Goal: Task Accomplishment & Management: Complete application form

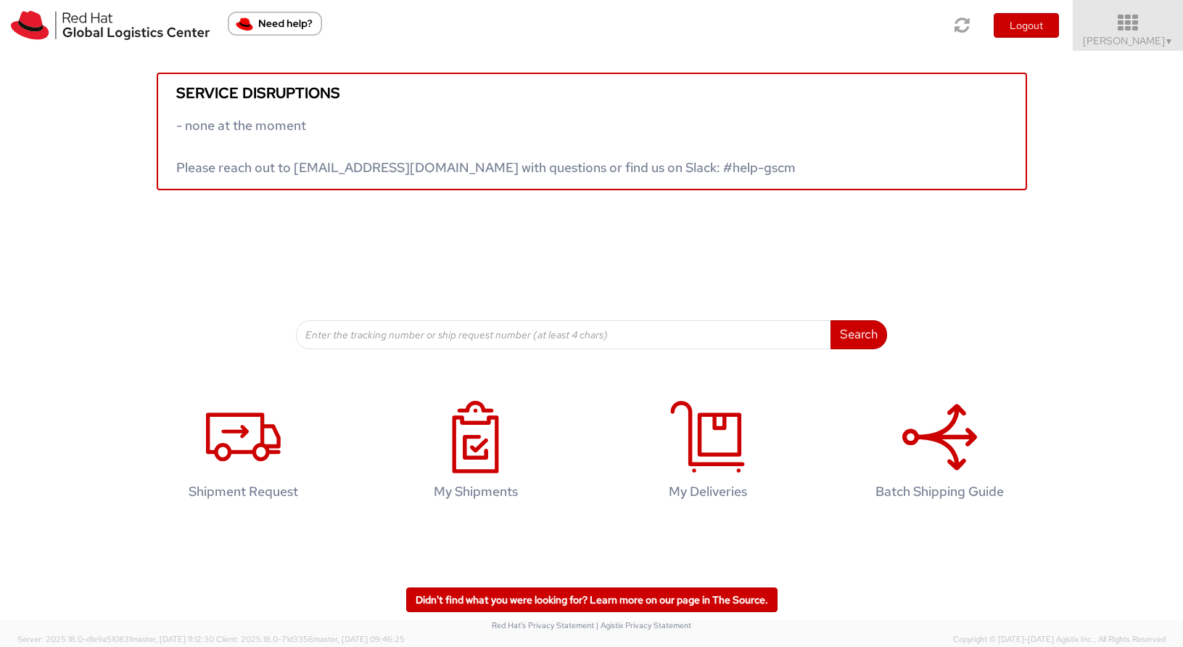
click at [1148, 34] on span "[PERSON_NAME] ▼" at bounding box center [1128, 40] width 91 height 13
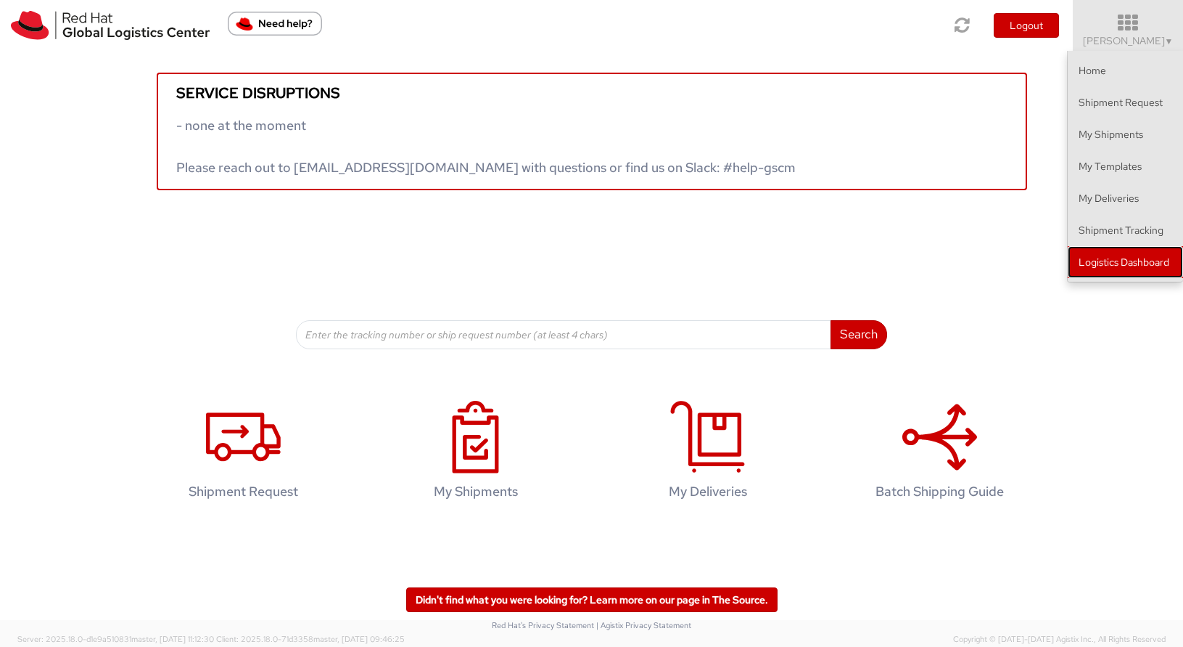
click at [1129, 256] on link "Logistics Dashboard" at bounding box center [1125, 262] width 115 height 32
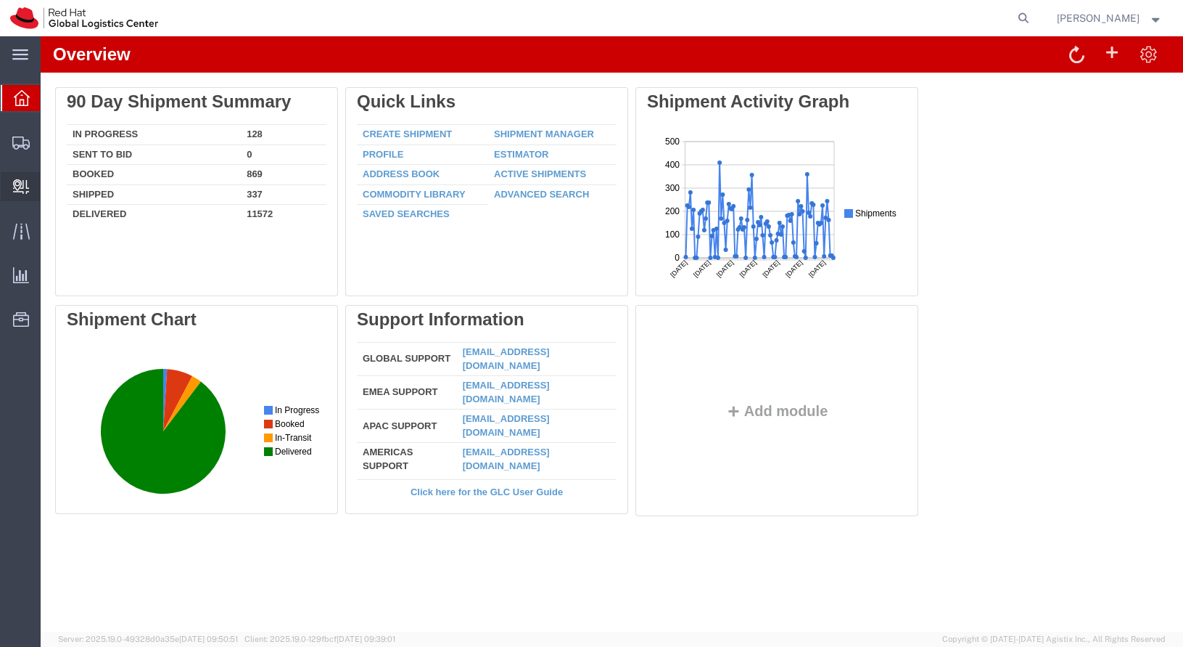
click at [0, 0] on span "Create Delivery" at bounding box center [0, 0] width 0 height 0
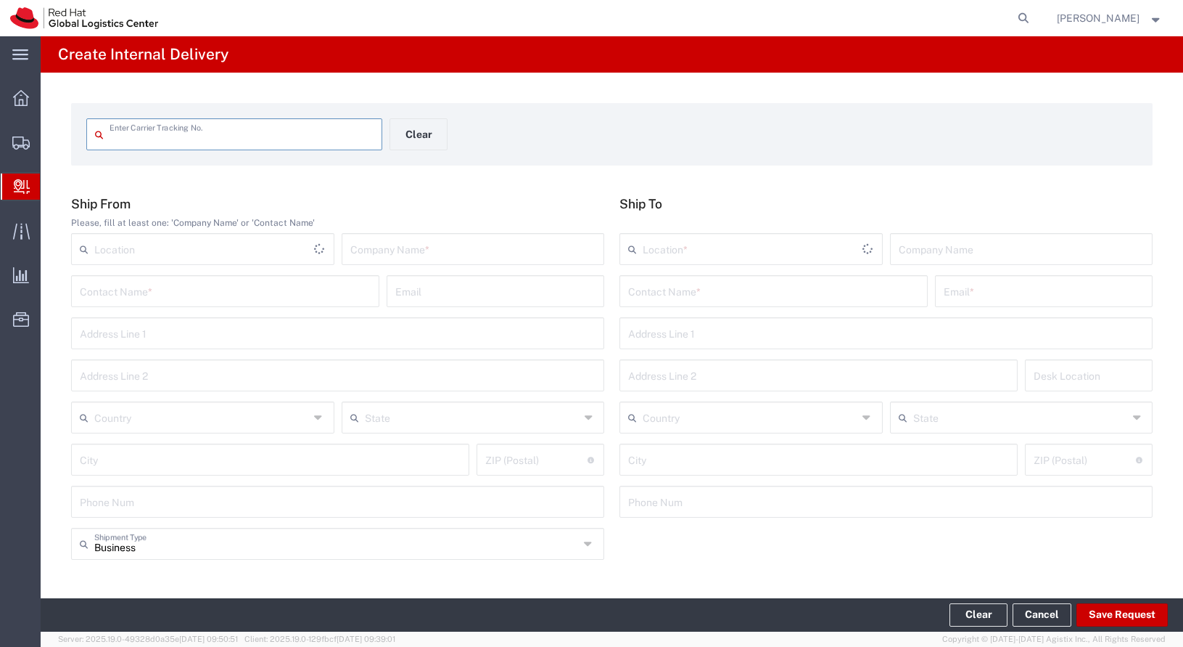
click at [187, 128] on input "text" at bounding box center [242, 132] width 264 height 25
type input "1Z7R44E21354392537"
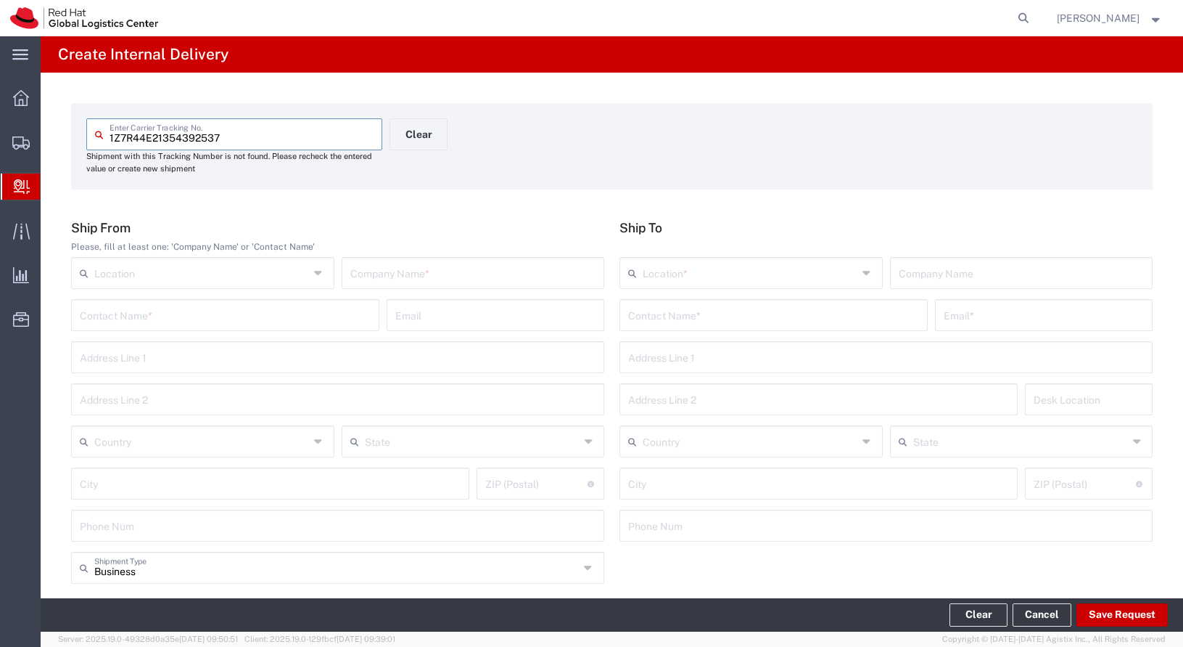
click at [713, 316] on input "text" at bounding box center [773, 313] width 291 height 25
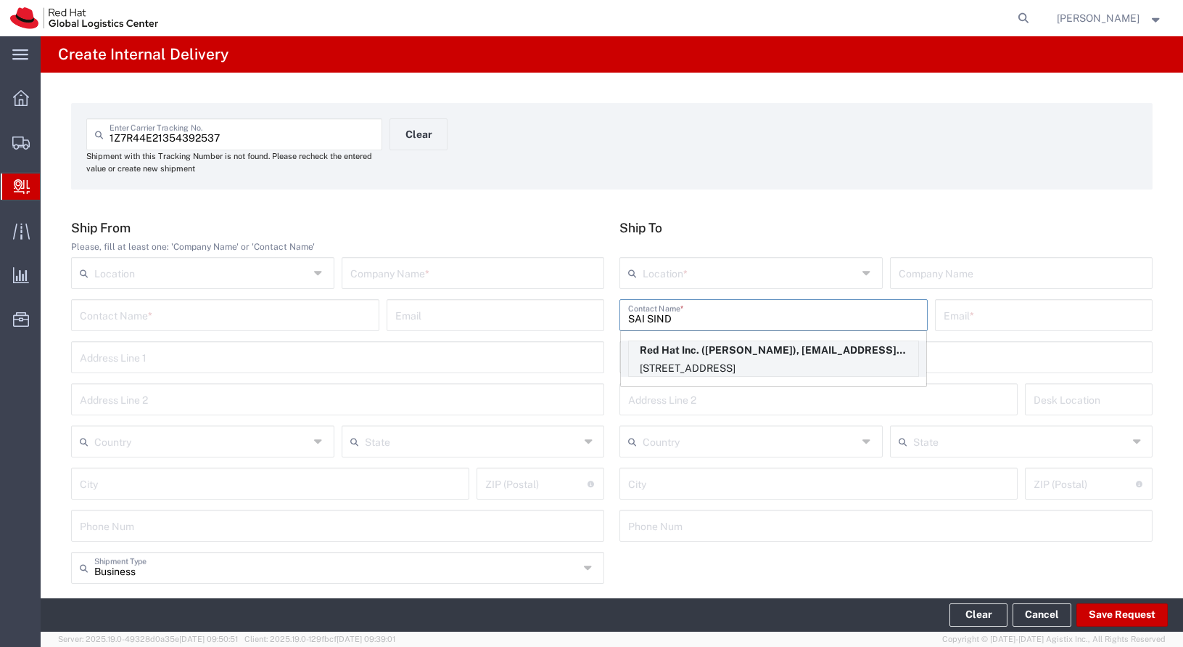
type input "SAI SIND"
click at [755, 347] on p "Red Hat Inc. ([PERSON_NAME]), [EMAIL_ADDRESS][DOMAIN_NAME]" at bounding box center [774, 350] width 290 height 18
type input "RH - [GEOGRAPHIC_DATA]"
type input "Red Hat Inc."
type input "[PERSON_NAME]"
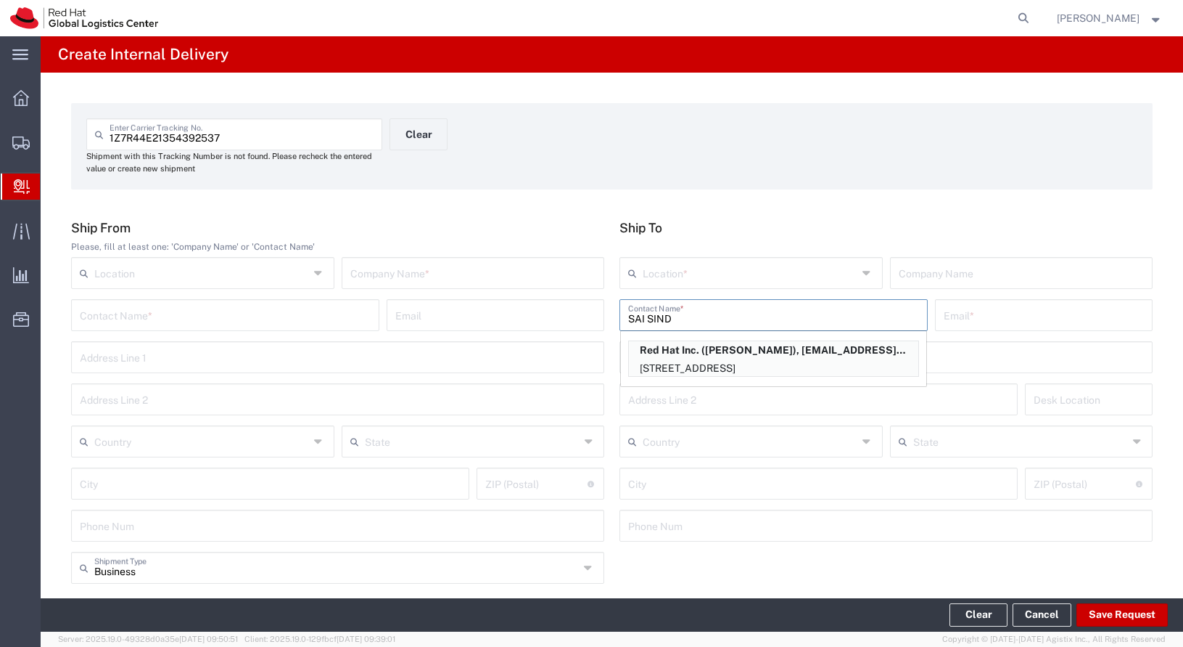
type input "[EMAIL_ADDRESS][DOMAIN_NAME]"
type input "[STREET_ADDRESS]"
type input "4th Floor"
type input "FLEX"
type input "[GEOGRAPHIC_DATA]"
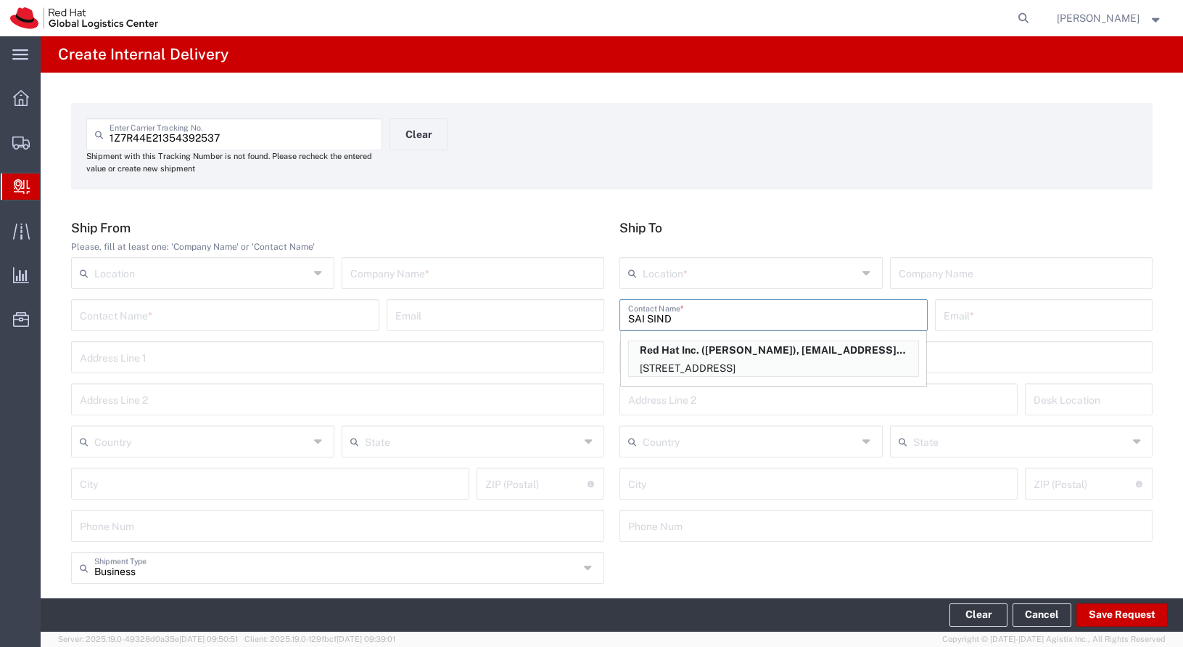
type input "[GEOGRAPHIC_DATA]"
type input "02210"
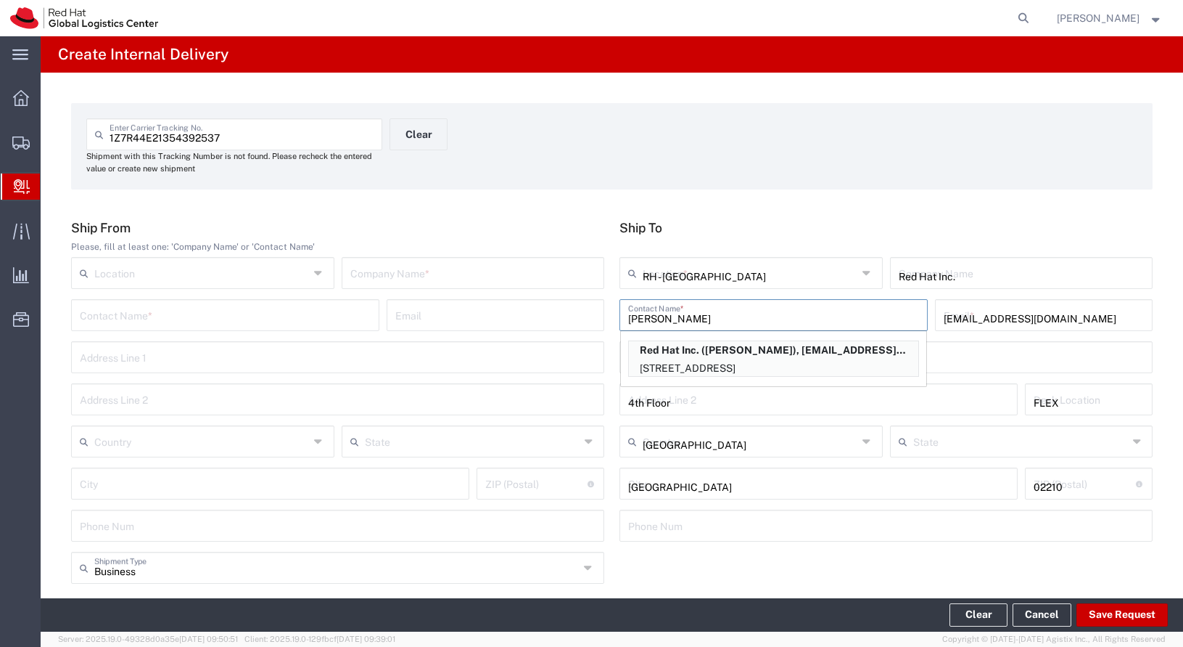
type input "[US_STATE]"
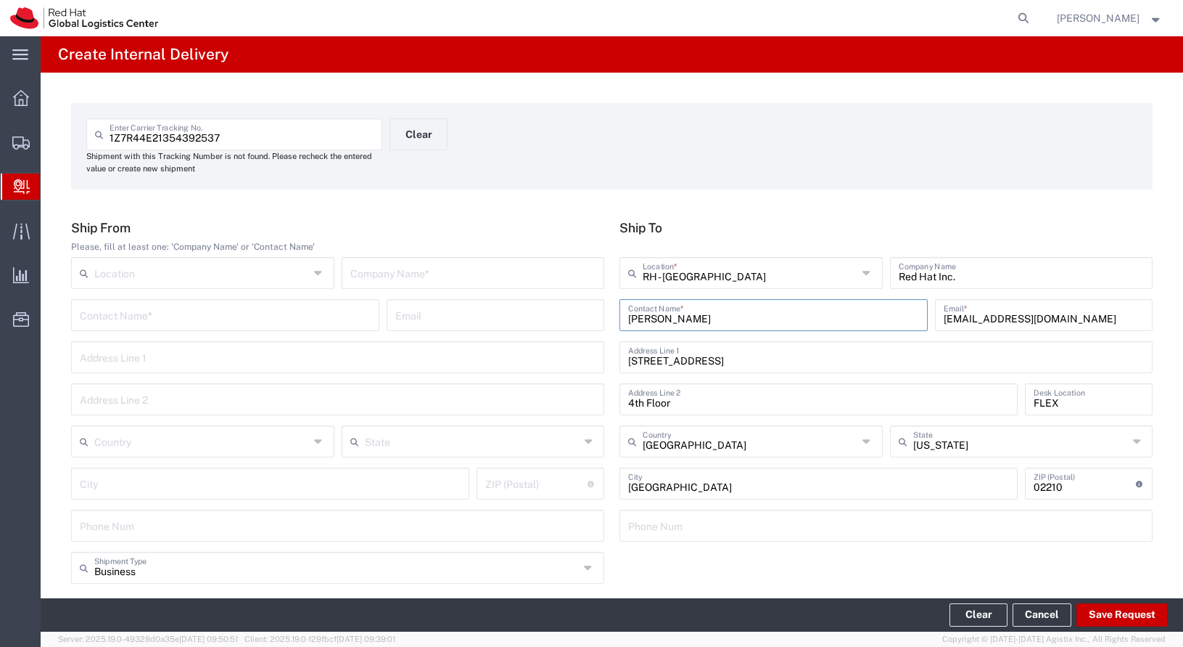
click at [405, 274] on input "text" at bounding box center [473, 271] width 246 height 25
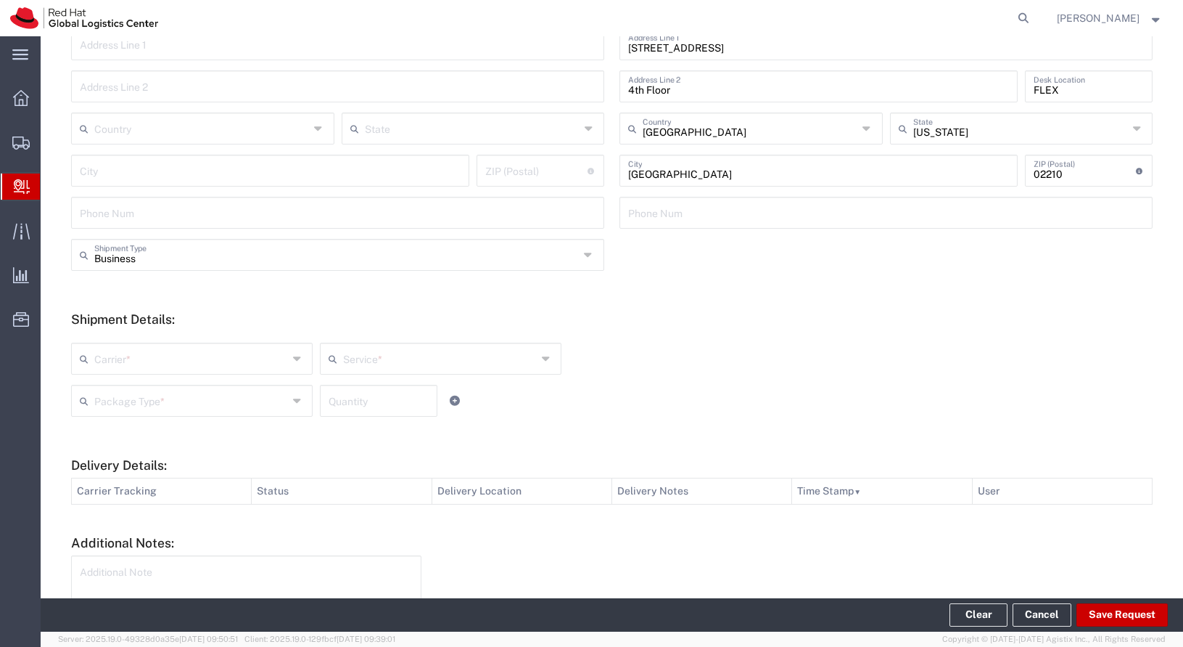
scroll to position [417, 0]
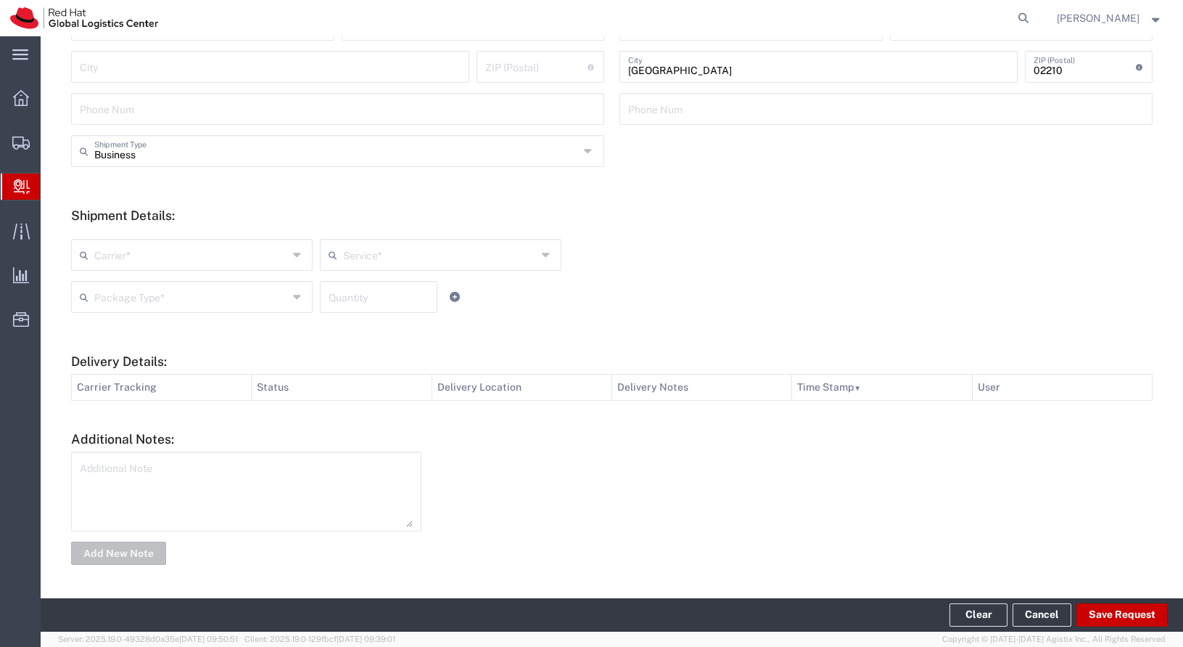
type input "PRINT CENTER"
click at [205, 242] on input "text" at bounding box center [191, 253] width 194 height 25
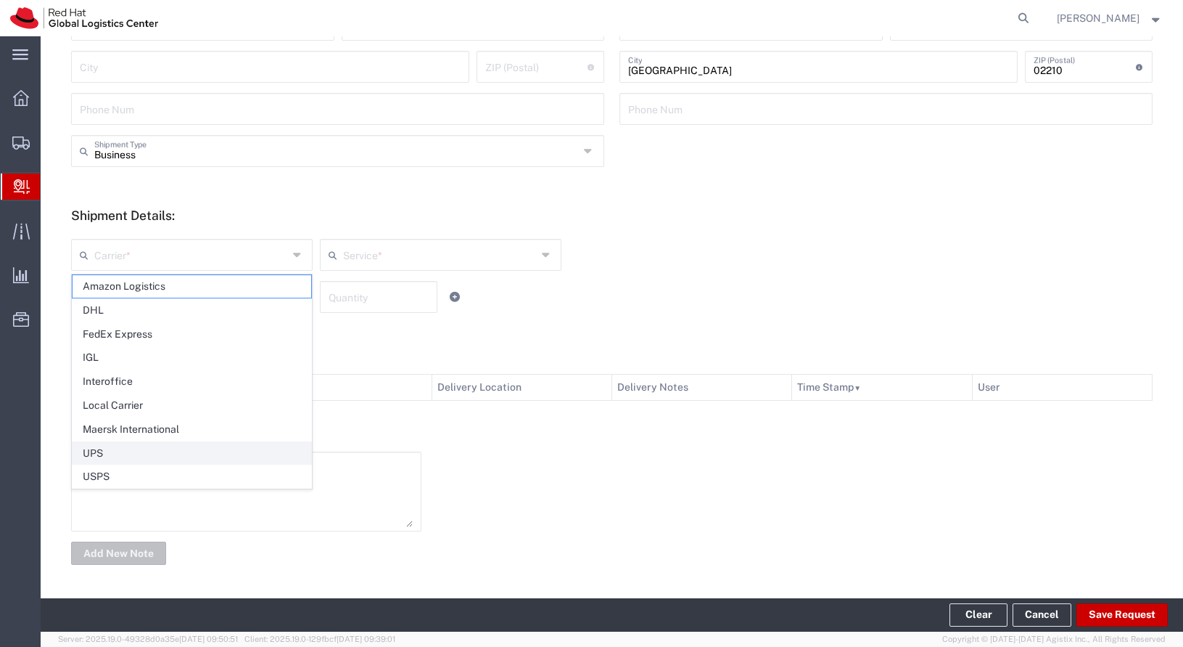
click at [192, 457] on span "UPS" at bounding box center [192, 453] width 239 height 22
type input "UPS"
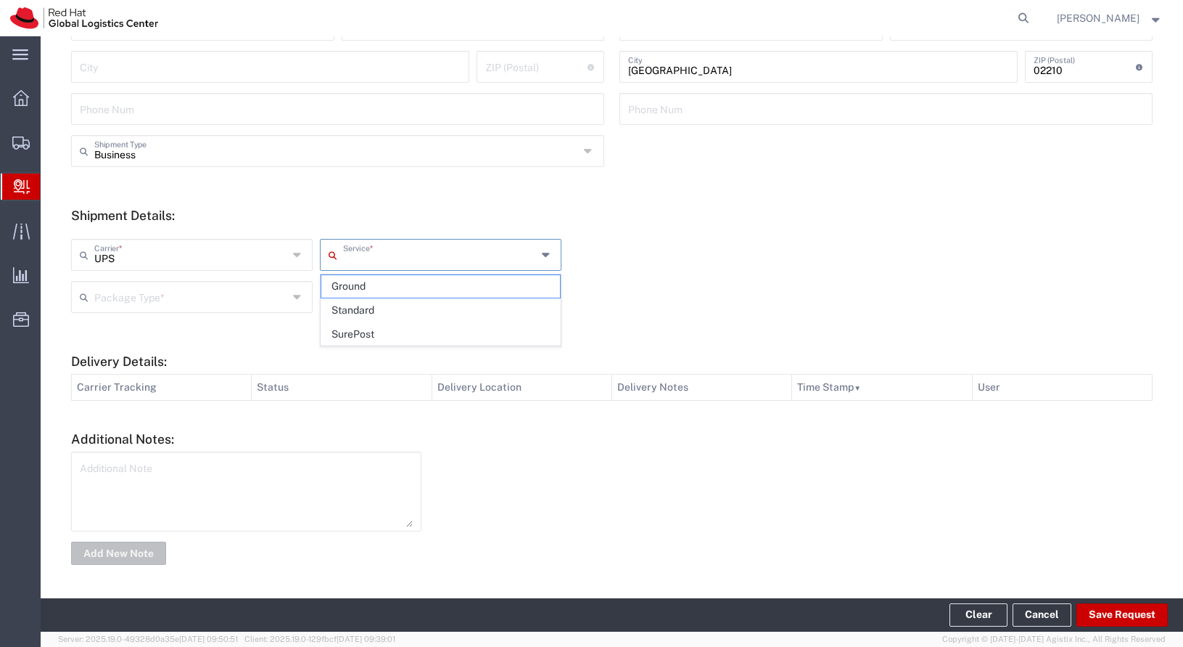
click at [351, 260] on input "text" at bounding box center [440, 253] width 194 height 25
click at [380, 307] on span "Standard" at bounding box center [440, 310] width 239 height 22
type input "Standard"
click at [229, 310] on div "Package Type *" at bounding box center [192, 297] width 242 height 32
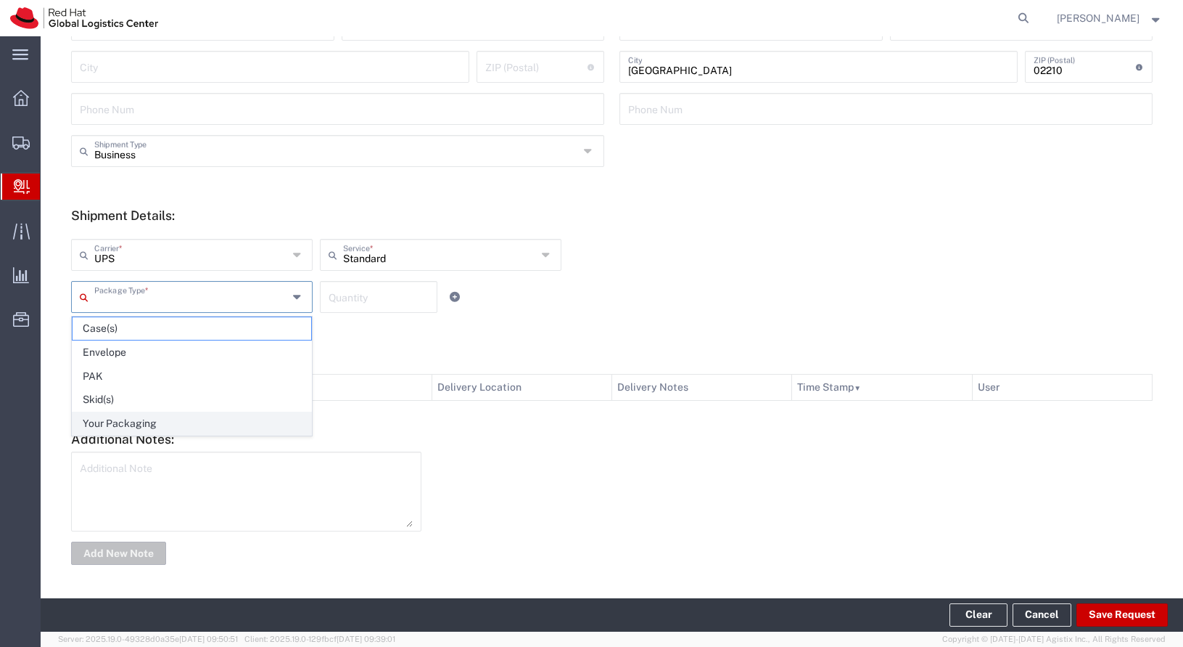
click at [234, 418] on span "Your Packaging" at bounding box center [192, 423] width 239 height 22
type input "Your Packaging"
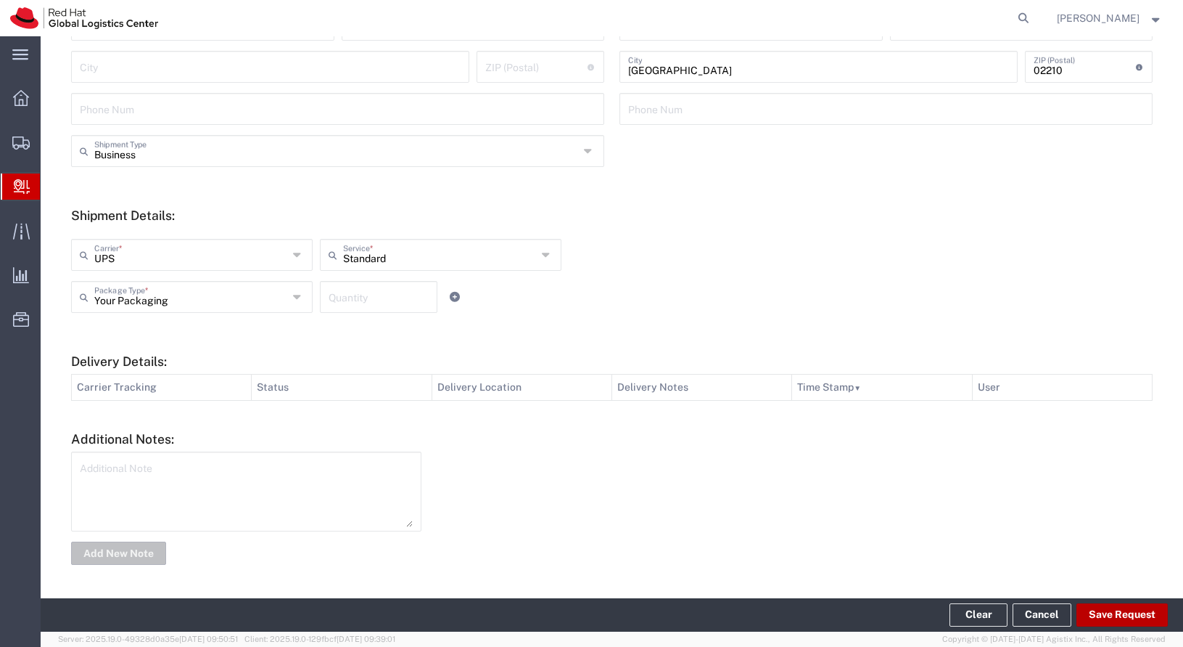
click at [1109, 614] on button "Save Request" at bounding box center [1122, 614] width 91 height 23
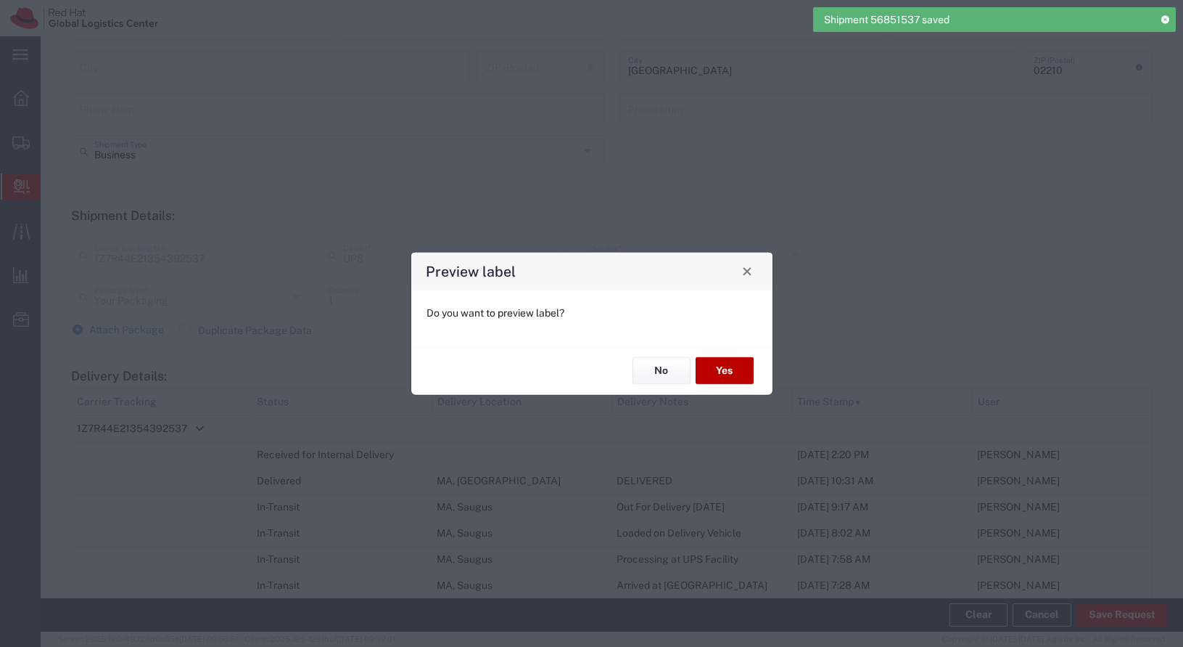
click at [742, 367] on button "Yes" at bounding box center [725, 370] width 58 height 27
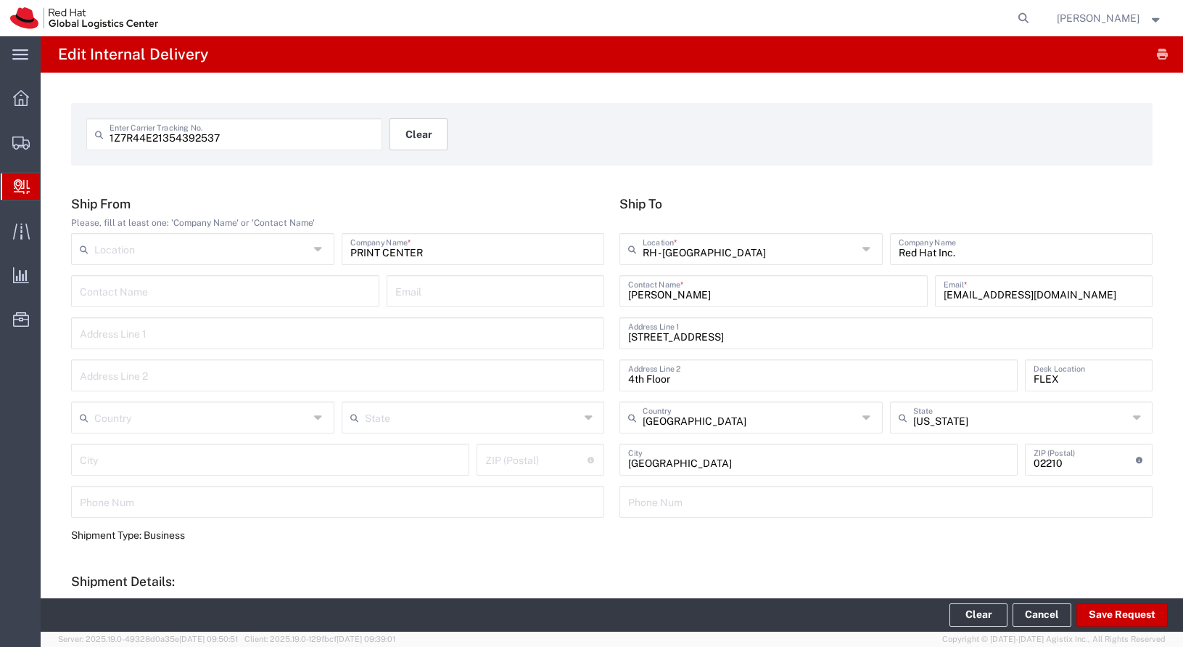
click at [409, 129] on button "Clear" at bounding box center [419, 134] width 58 height 32
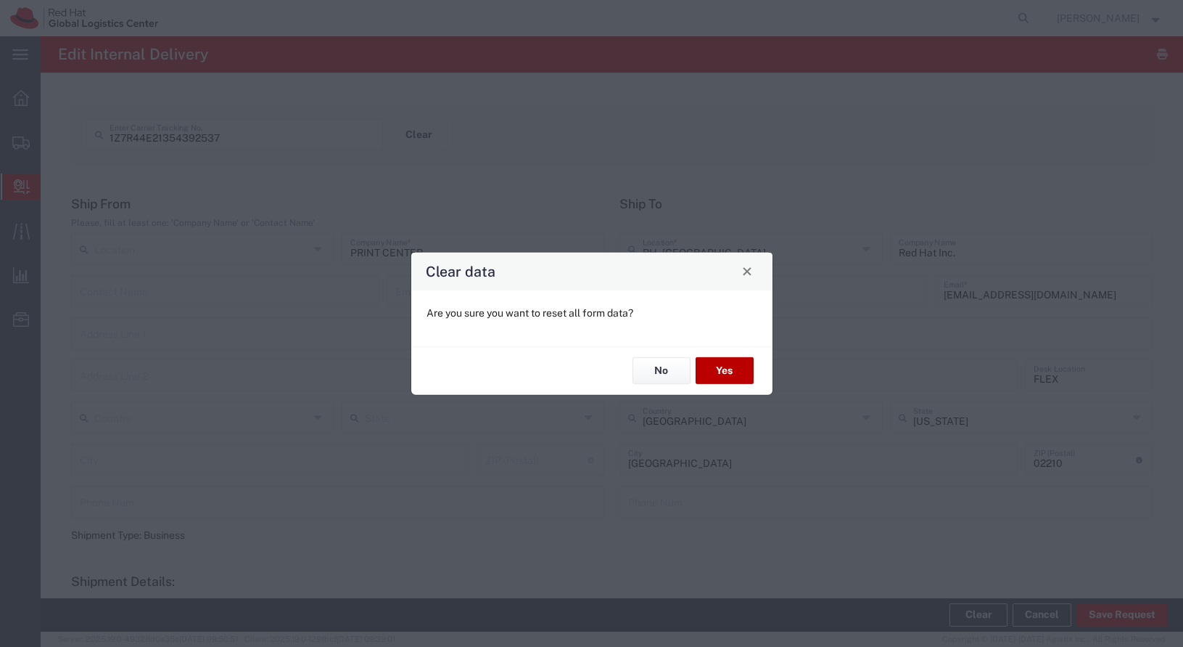
click at [733, 370] on button "Yes" at bounding box center [725, 370] width 58 height 27
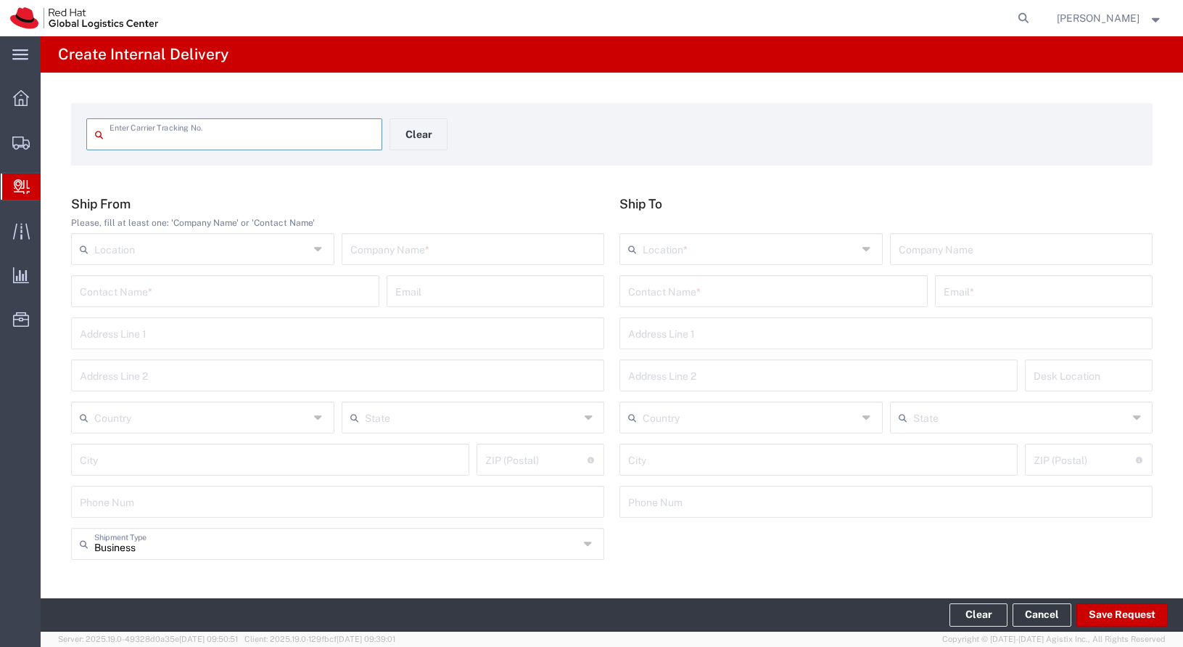
click at [206, 142] on input "text" at bounding box center [242, 132] width 264 height 25
type input "1ZE408H20318339015"
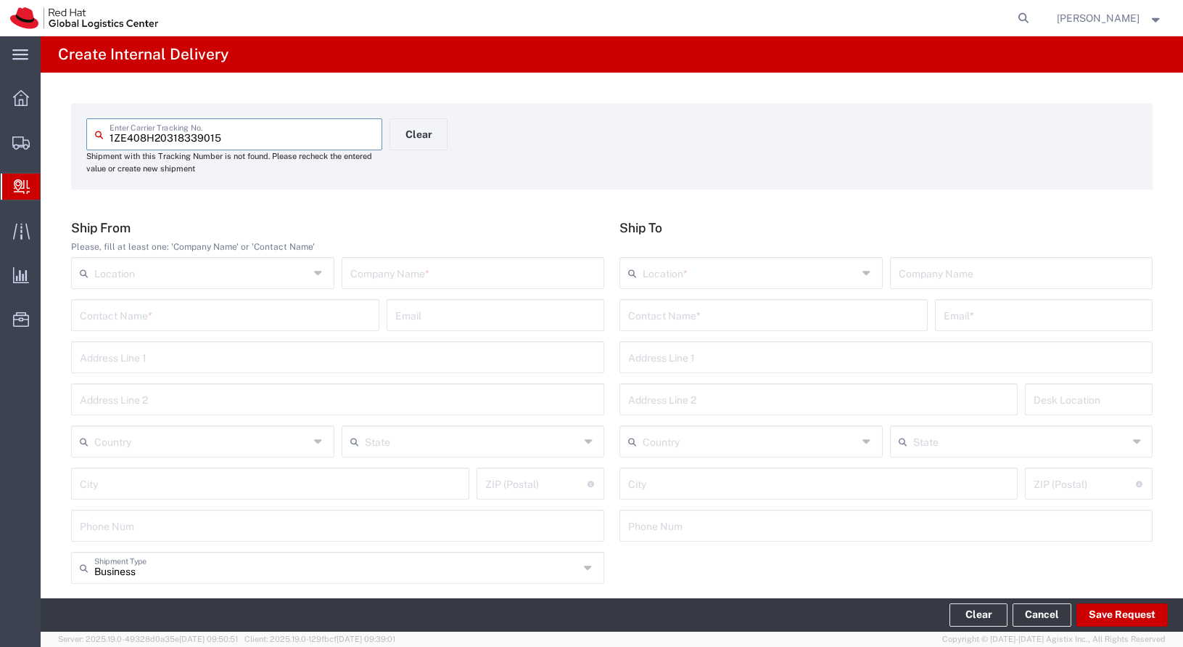
click at [695, 276] on input "text" at bounding box center [750, 271] width 215 height 25
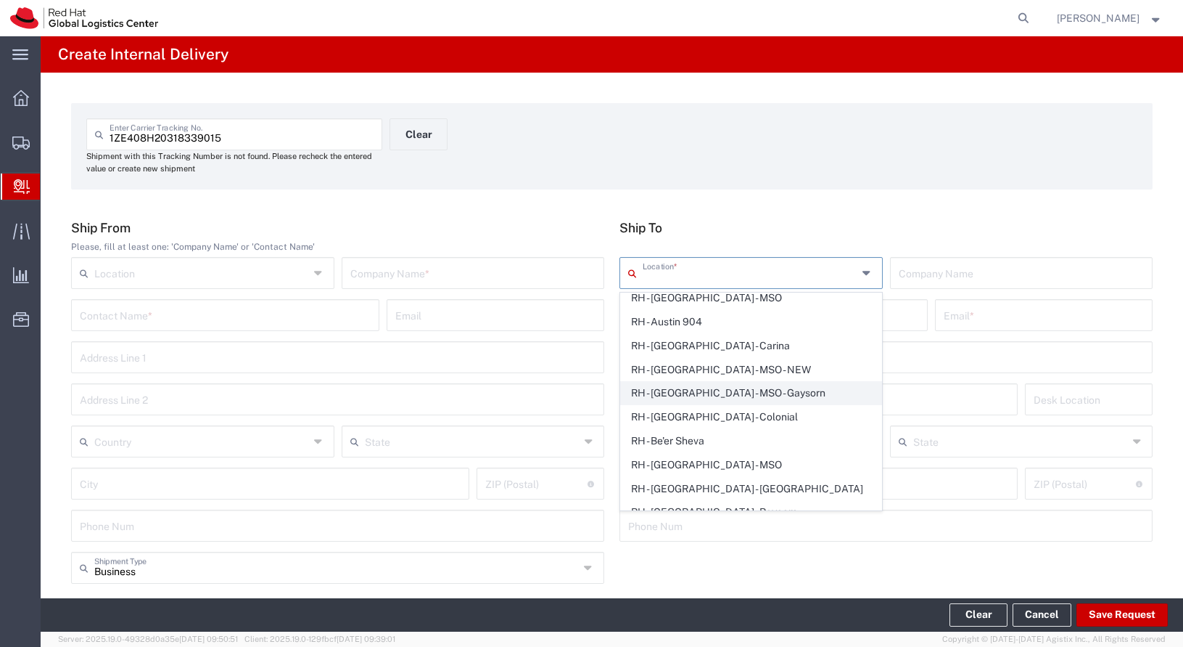
scroll to position [81, 0]
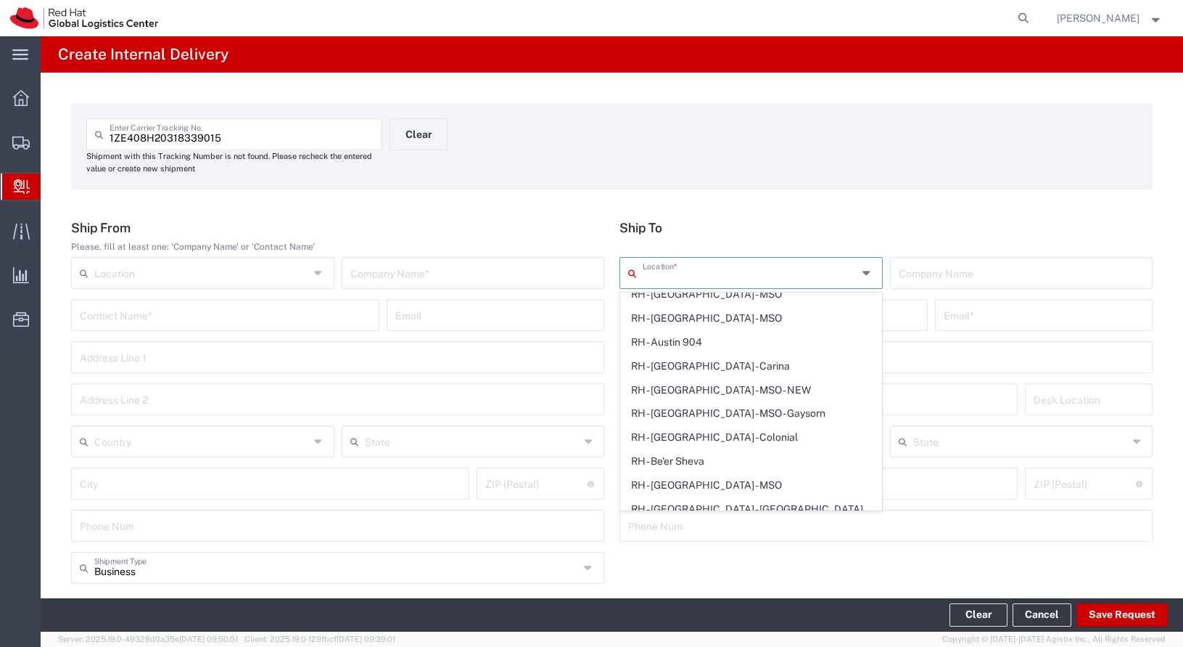
click at [899, 322] on input "text" at bounding box center [773, 313] width 291 height 25
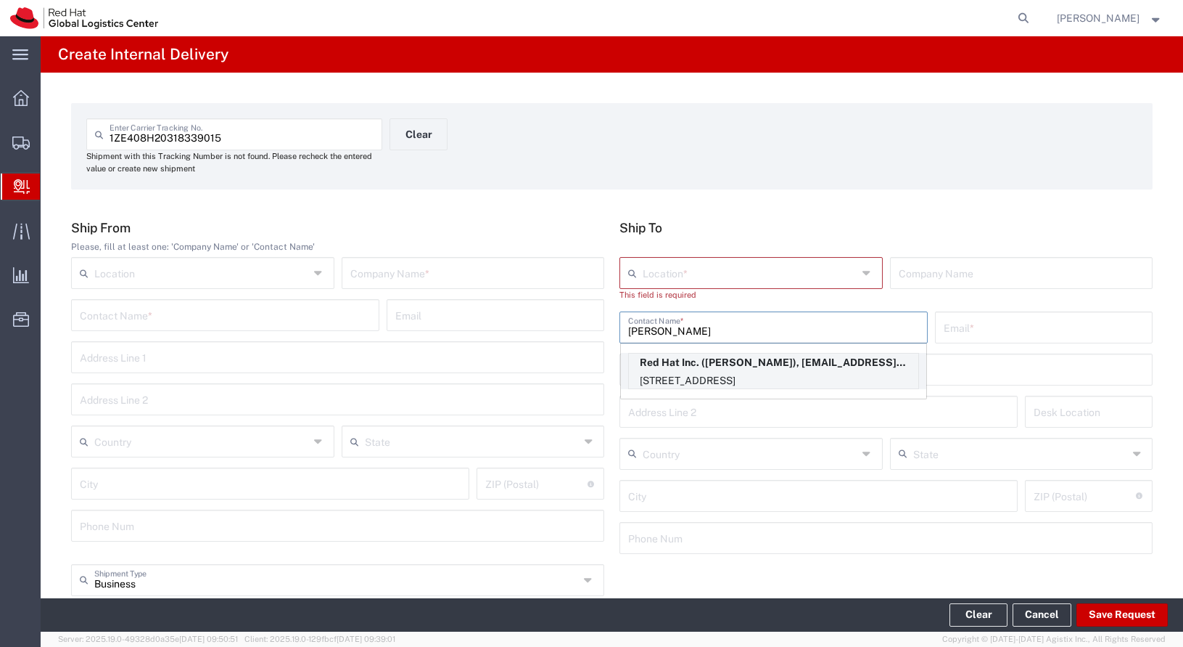
type input "[PERSON_NAME]"
click at [879, 356] on p "Red Hat Inc. ([PERSON_NAME]), [EMAIL_ADDRESS][DOMAIN_NAME]" at bounding box center [774, 362] width 290 height 18
type input "RH - [GEOGRAPHIC_DATA]"
type input "Red Hat Inc."
type input "[PERSON_NAME]"
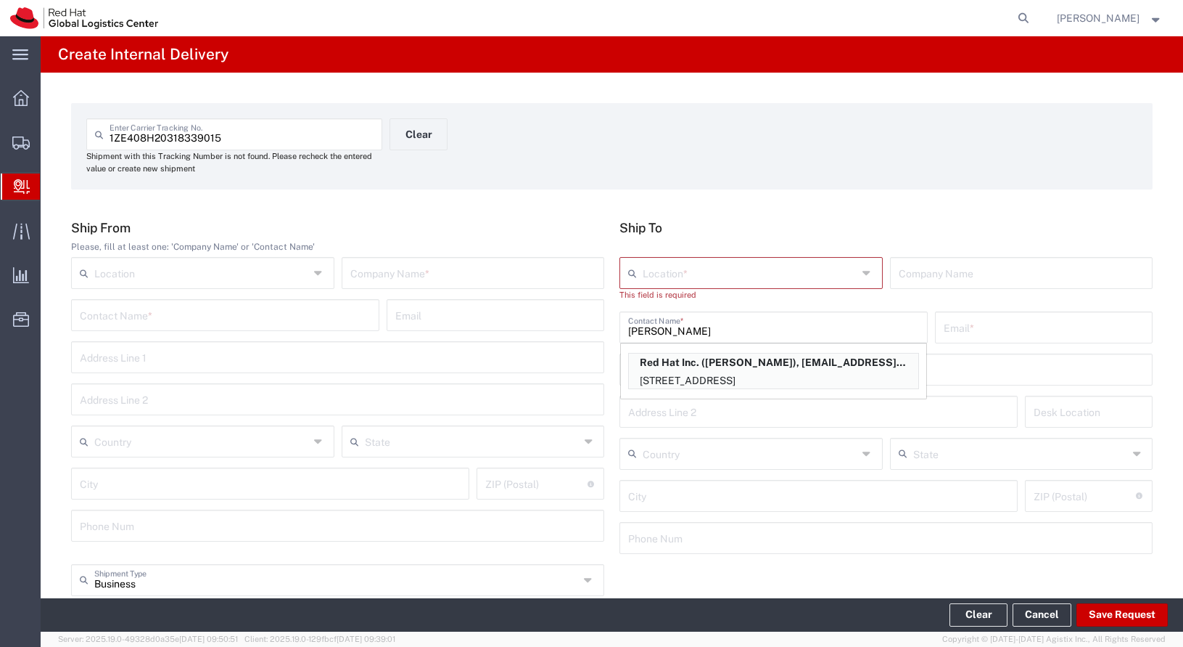
type input "[EMAIL_ADDRESS][DOMAIN_NAME]"
type input "[STREET_ADDRESS]"
type input "4th Floor"
type input "4N195"
type input "[GEOGRAPHIC_DATA]"
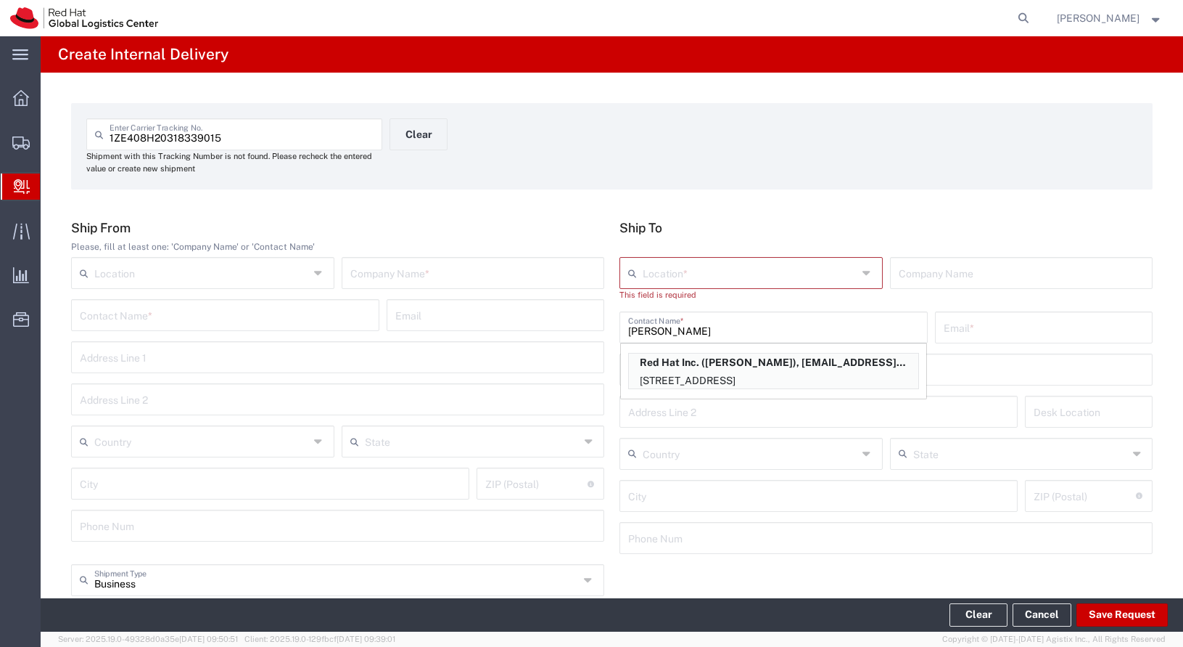
type input "[GEOGRAPHIC_DATA]"
type input "02210"
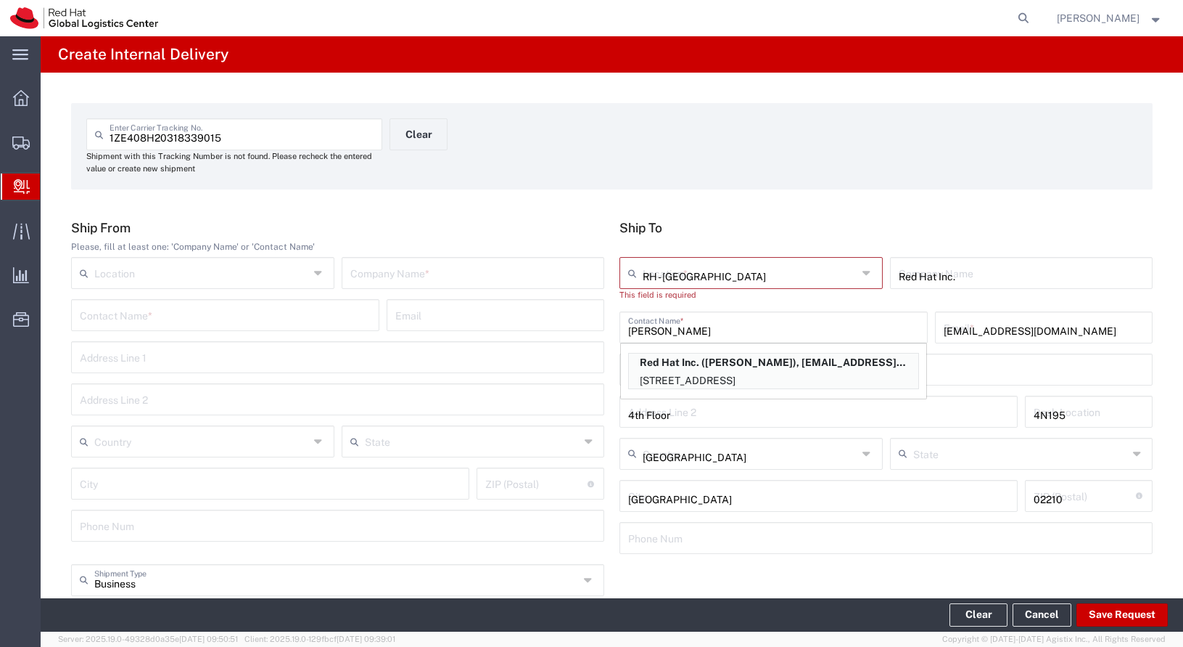
type input "[US_STATE]"
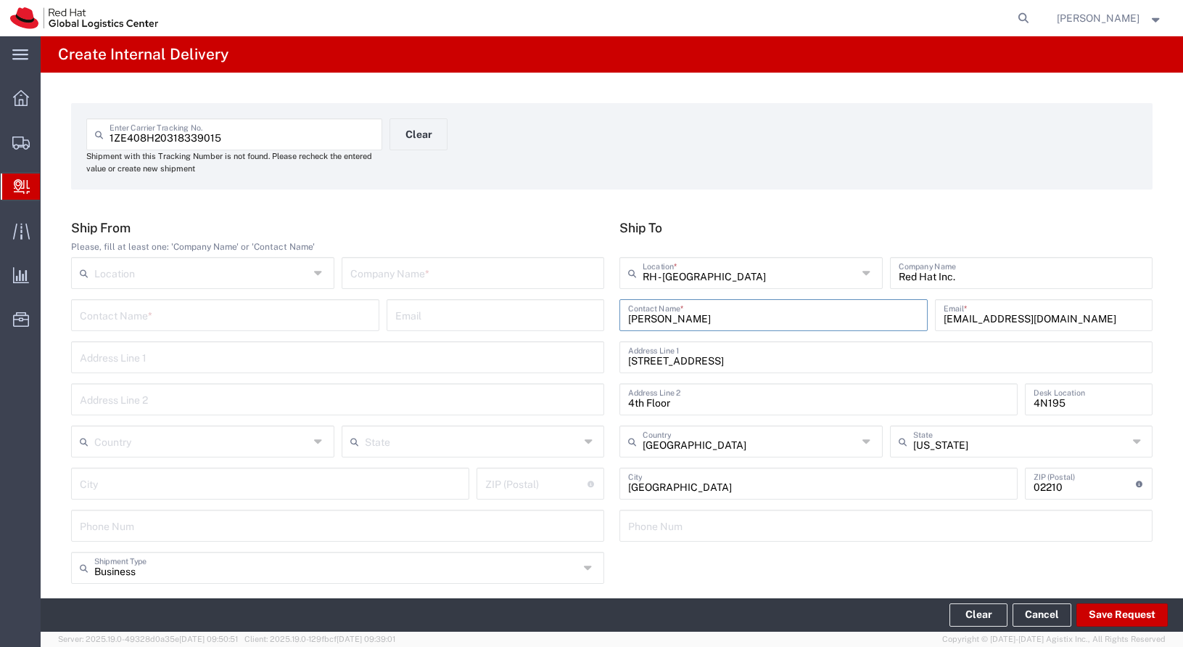
click at [493, 274] on input "text" at bounding box center [473, 271] width 246 height 25
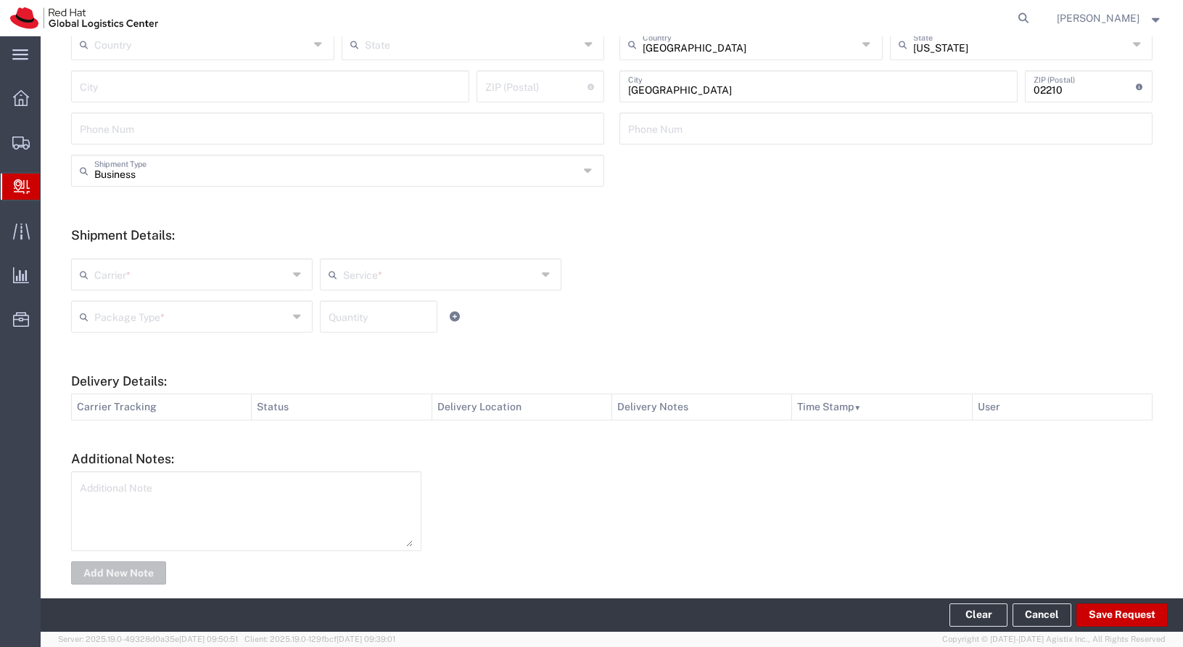
scroll to position [417, 0]
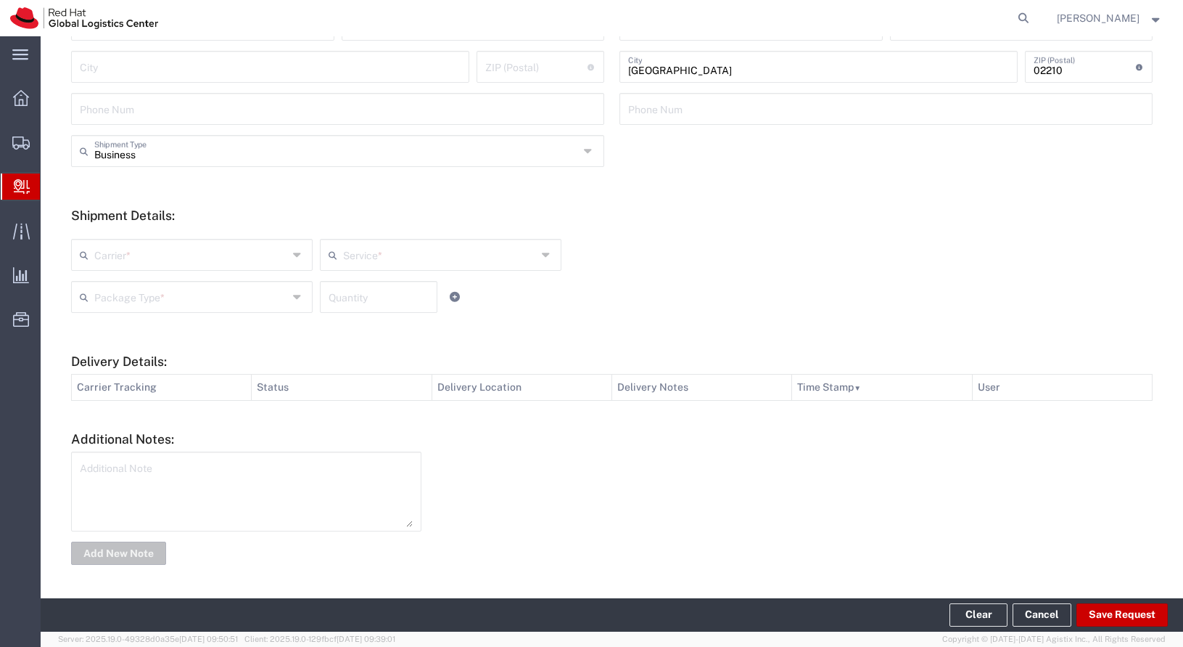
type input "OMNILUX"
click at [210, 262] on input "text" at bounding box center [191, 253] width 194 height 25
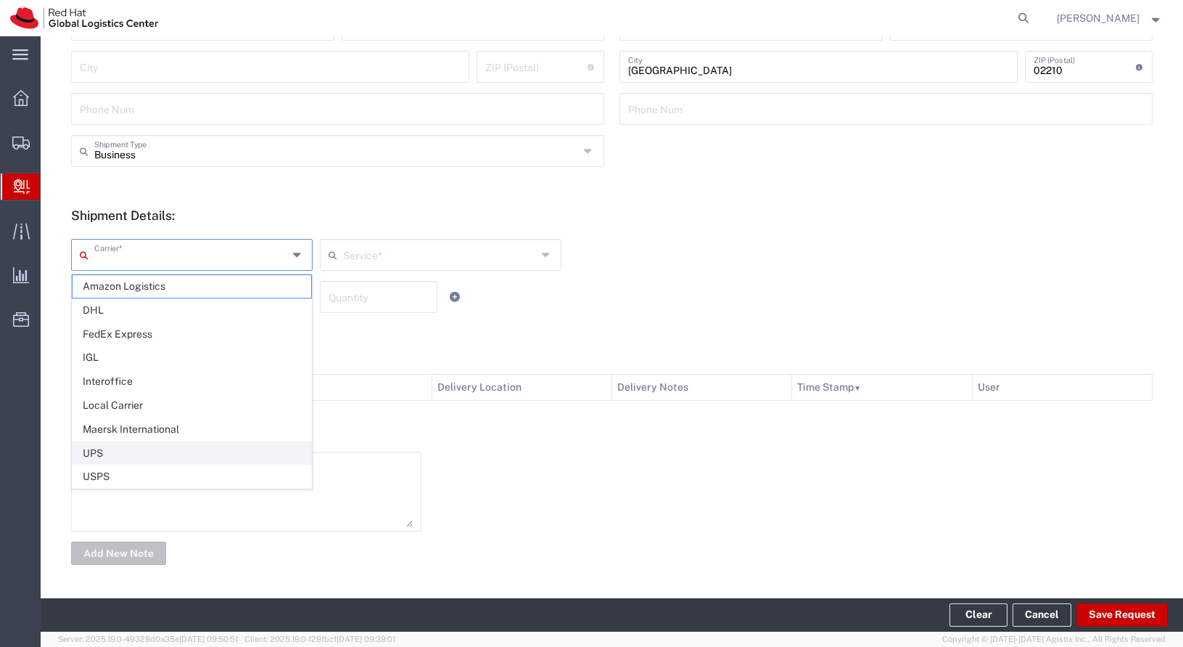
click at [202, 449] on span "UPS" at bounding box center [192, 453] width 239 height 22
type input "UPS"
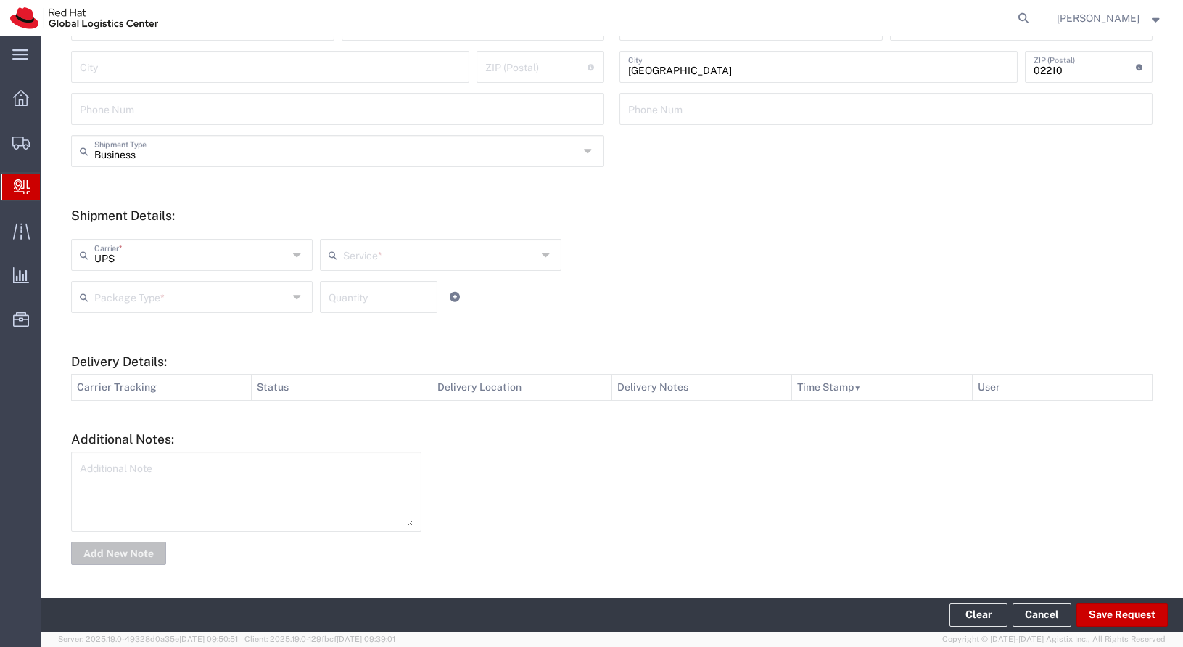
click at [385, 254] on input "text" at bounding box center [440, 253] width 194 height 25
click at [439, 293] on span "Ground" at bounding box center [440, 286] width 239 height 22
type input "Ground"
click at [200, 292] on input "text" at bounding box center [191, 295] width 194 height 25
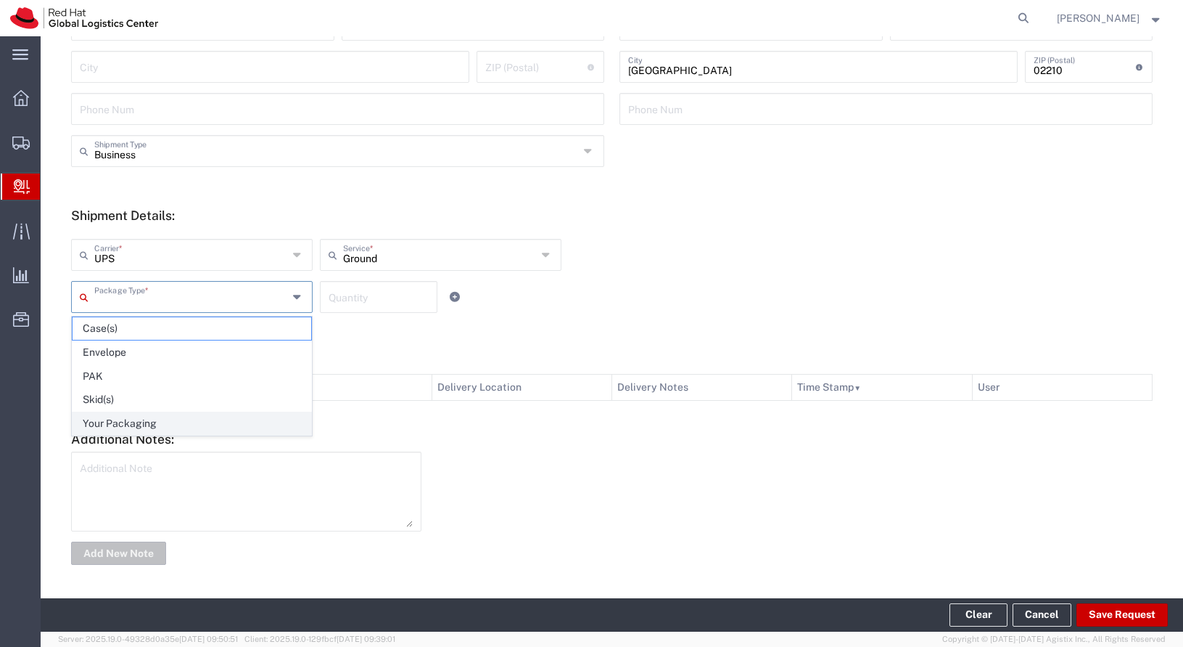
click at [193, 425] on span "Your Packaging" at bounding box center [192, 423] width 239 height 22
type input "Your Packaging"
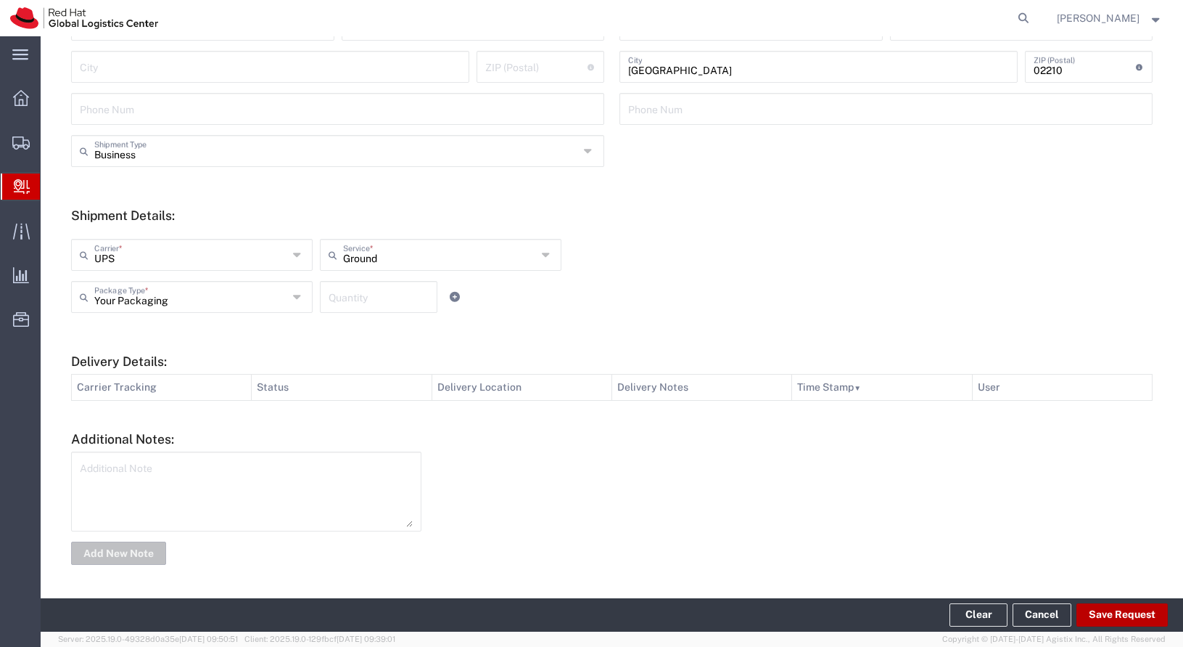
click at [1137, 605] on button "Save Request" at bounding box center [1122, 614] width 91 height 23
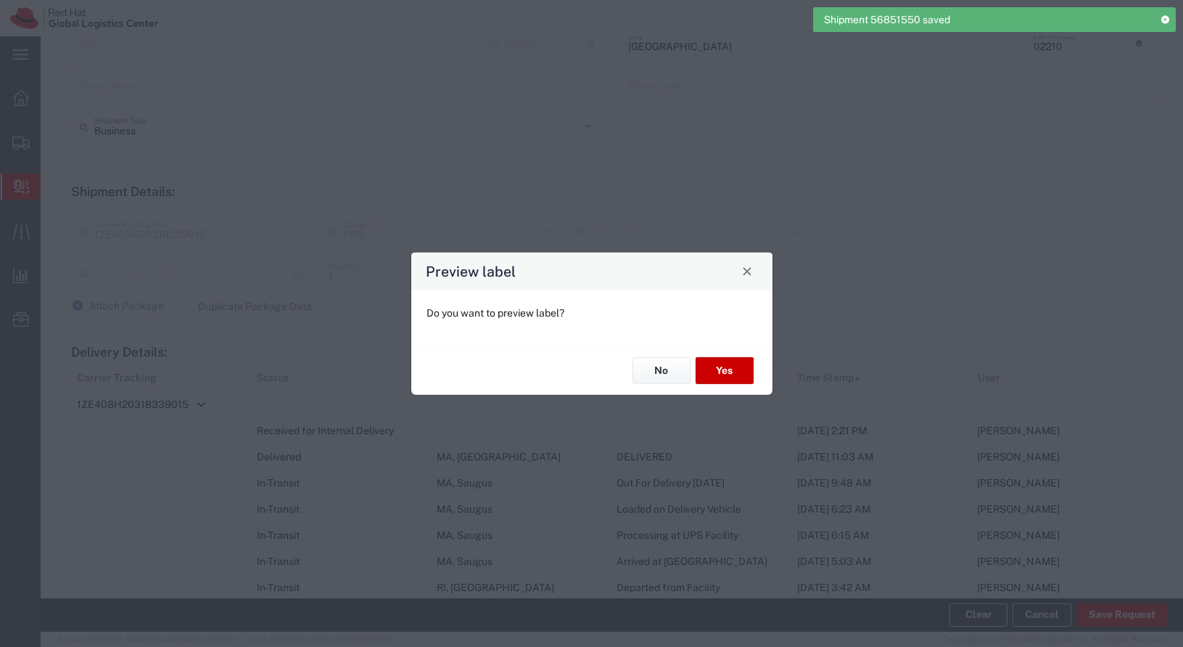
scroll to position [393, 0]
type input "Your Packaging"
type input "Ground"
click at [726, 358] on button "Yes" at bounding box center [725, 370] width 58 height 27
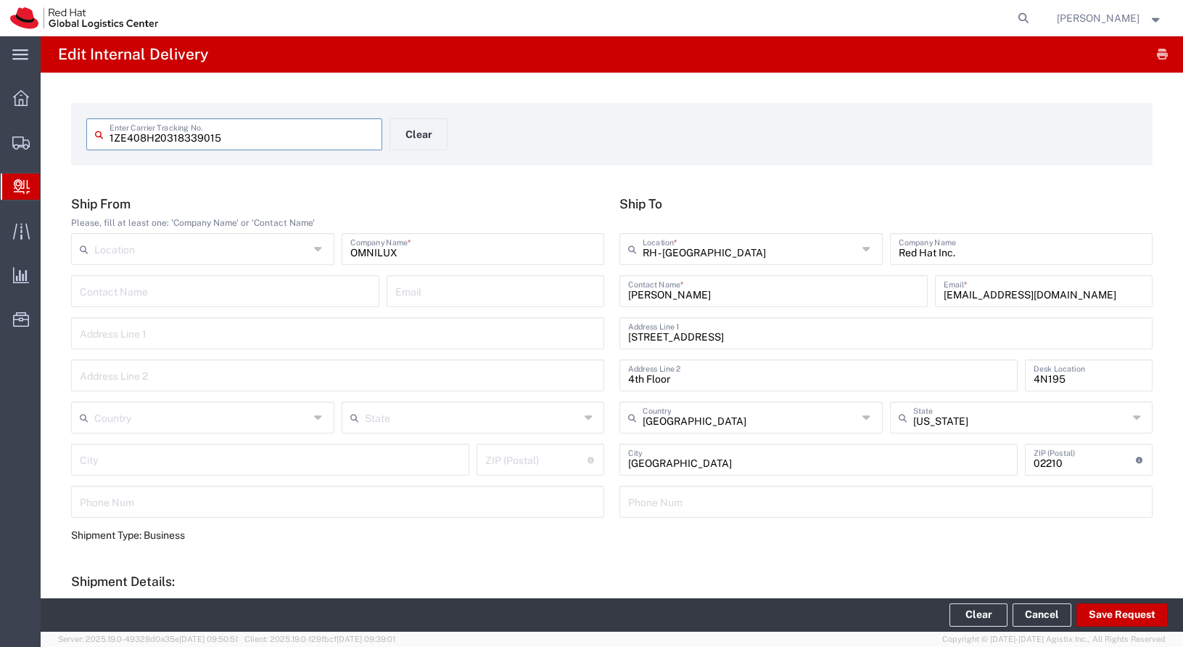
click at [454, 131] on div "1ZE408H20318339015 Enter Carrier Tracking No. Clear" at bounding box center [390, 139] width 623 height 42
click at [437, 131] on button "Clear" at bounding box center [419, 134] width 58 height 32
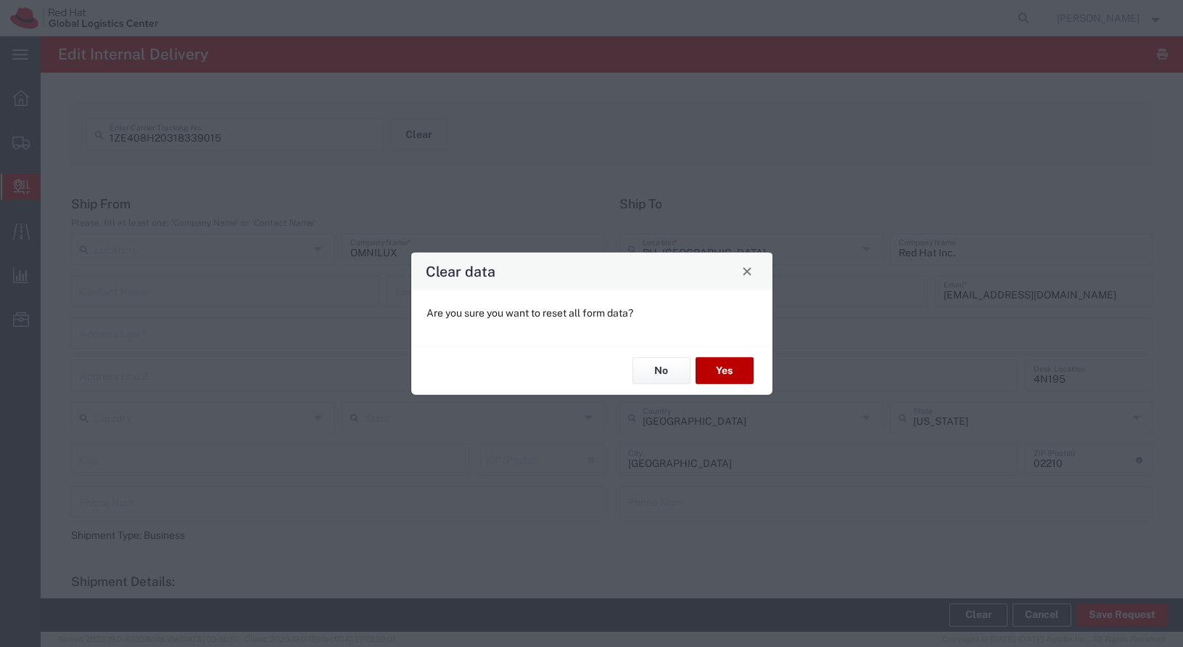
click at [720, 367] on button "Yes" at bounding box center [725, 370] width 58 height 27
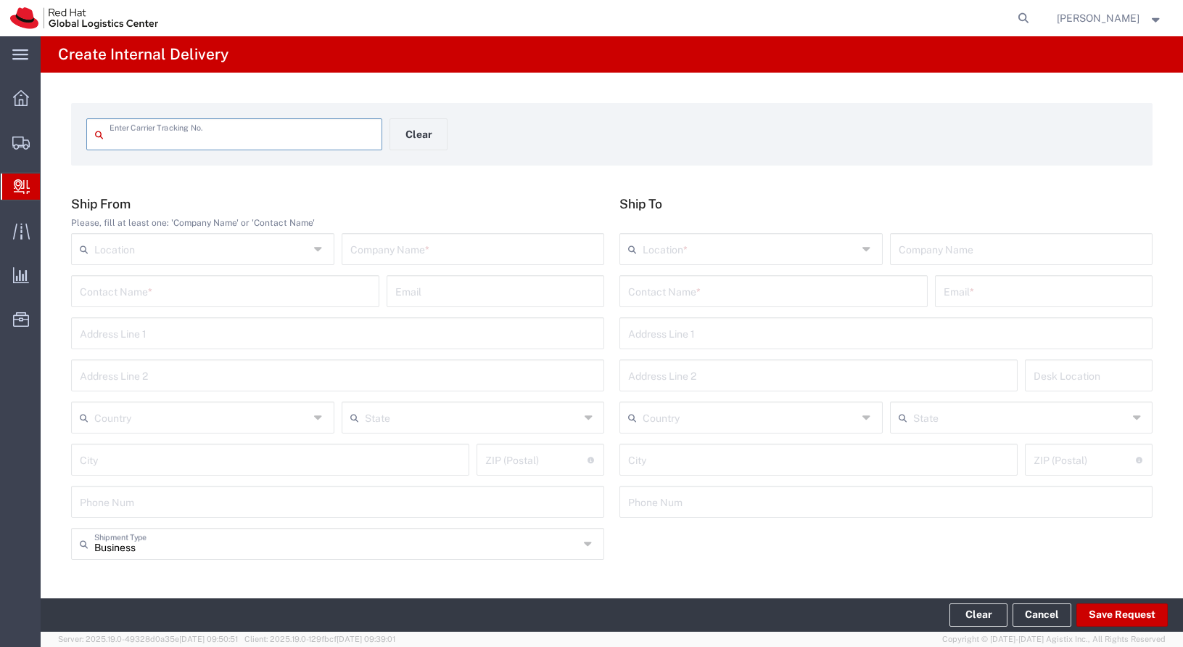
click at [239, 145] on input "text" at bounding box center [242, 132] width 264 height 25
type input "9261290336115736925387"
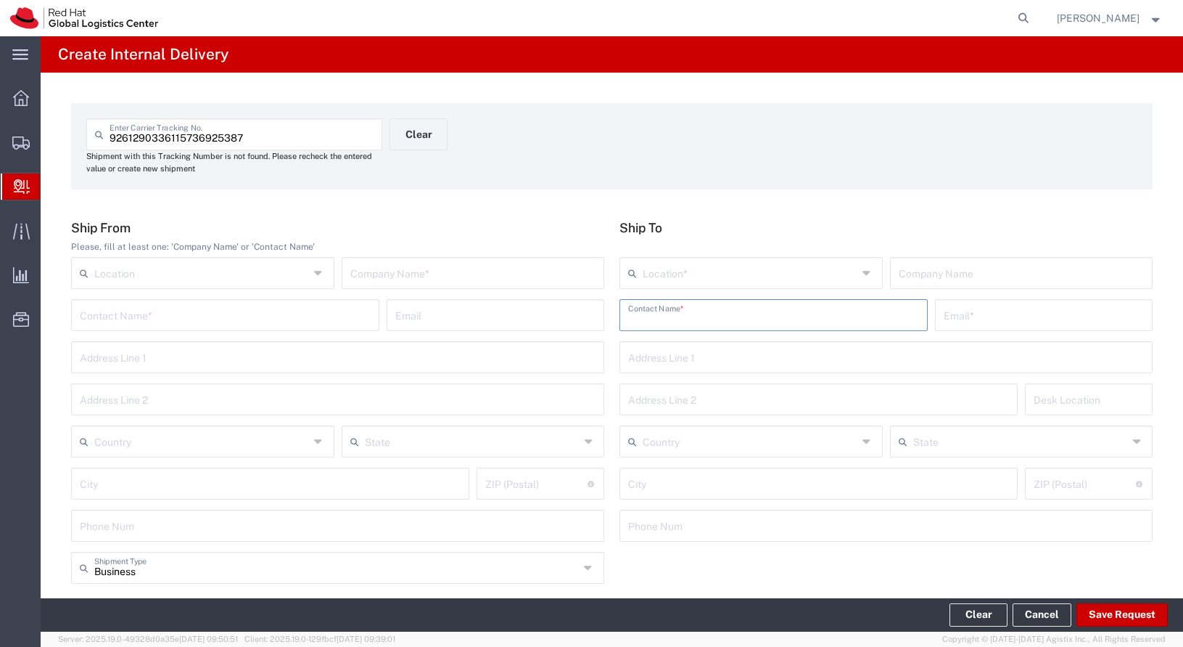
click at [663, 321] on input "text" at bounding box center [773, 313] width 291 height 25
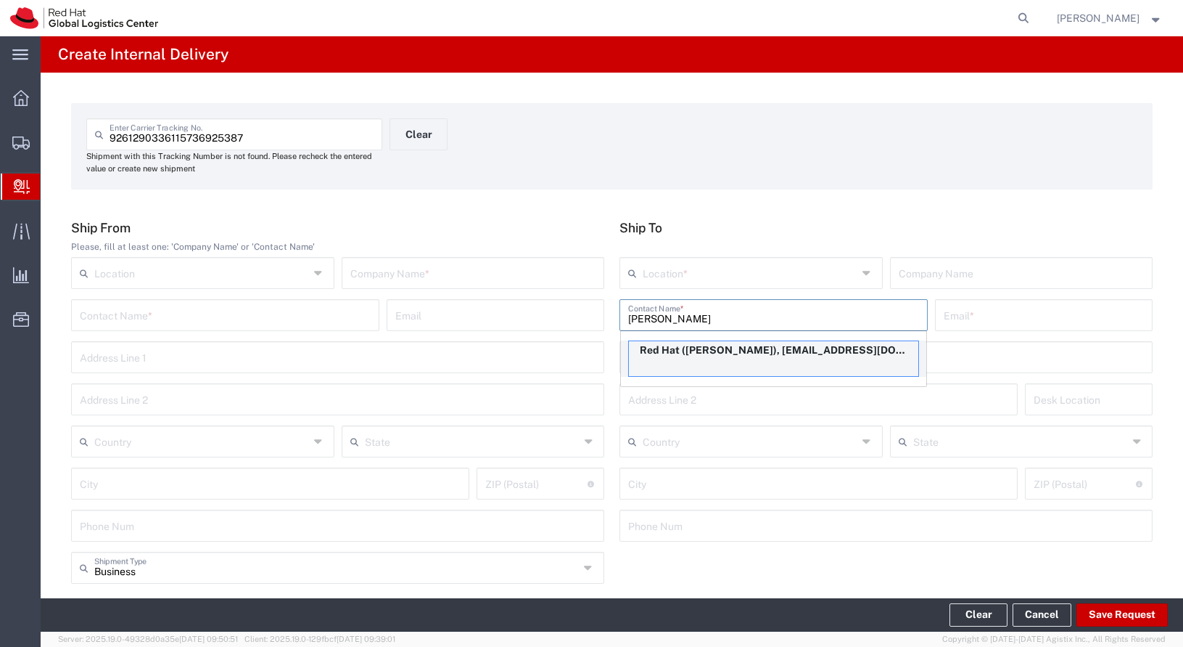
type input "[PERSON_NAME]"
click at [703, 340] on div "Red Hat ([PERSON_NAME]), [EMAIL_ADDRESS][DOMAIN_NAME]" at bounding box center [773, 358] width 291 height 36
type input "Red Hat"
type input "[PERSON_NAME]"
type input "[EMAIL_ADDRESS][DOMAIN_NAME]"
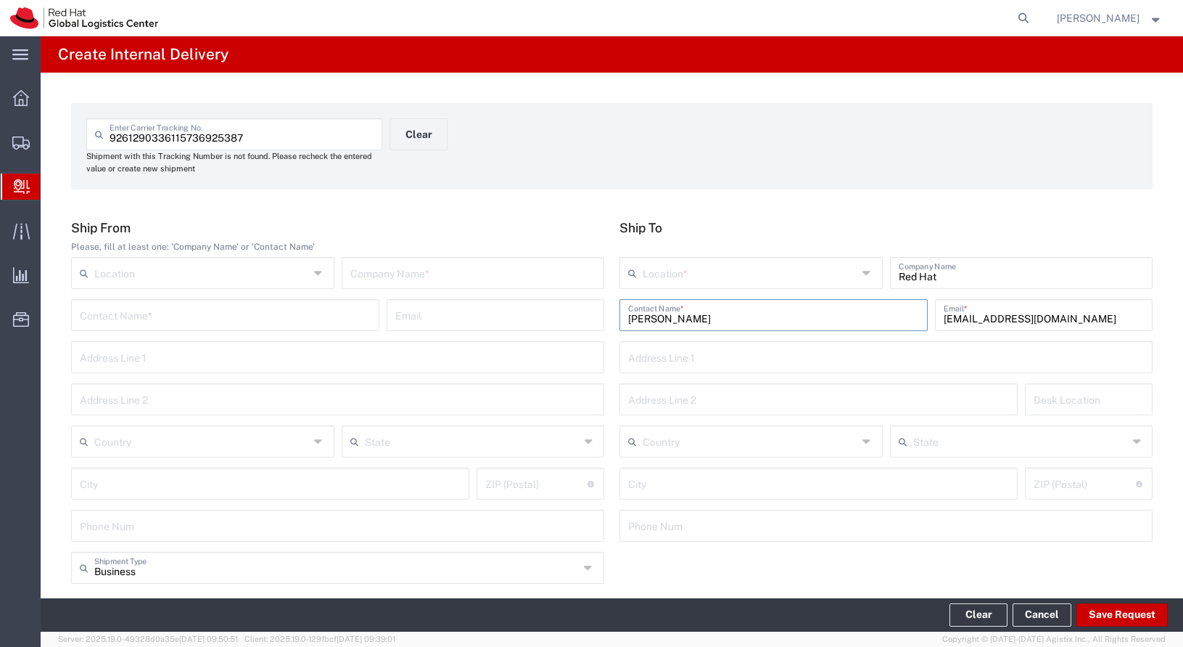
click at [474, 279] on input "text" at bounding box center [473, 271] width 246 height 25
type input "Stickeryou"
click at [772, 277] on input "text" at bounding box center [750, 271] width 215 height 25
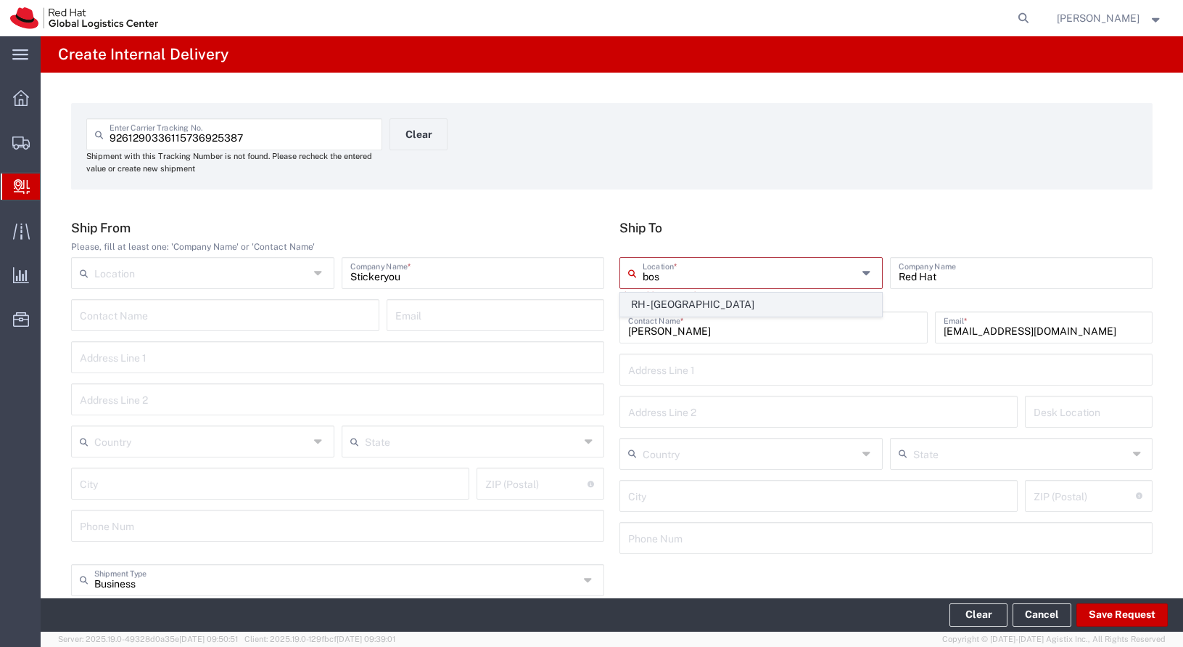
click at [710, 295] on span "RH - [GEOGRAPHIC_DATA]" at bounding box center [751, 304] width 260 height 22
type input "RH - [GEOGRAPHIC_DATA]"
type input "Red Hat Inc."
type input "[STREET_ADDRESS]"
type input "4th Floor"
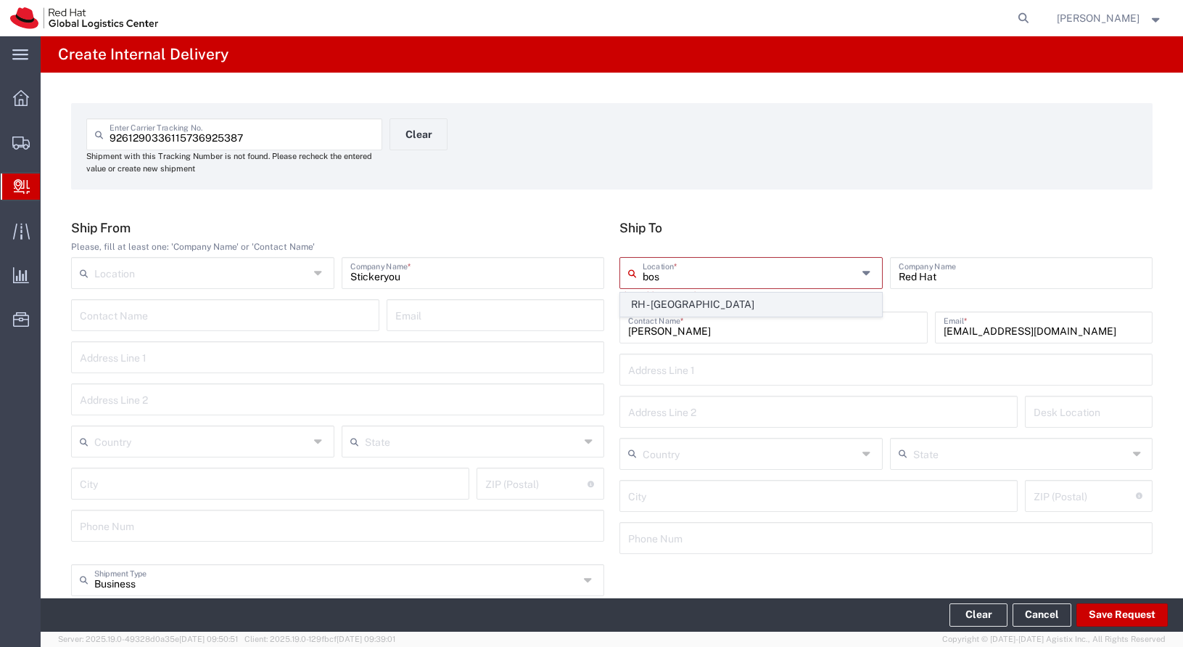
type input "[GEOGRAPHIC_DATA]"
type input "02210"
type input "[PHONE_NUMBER]"
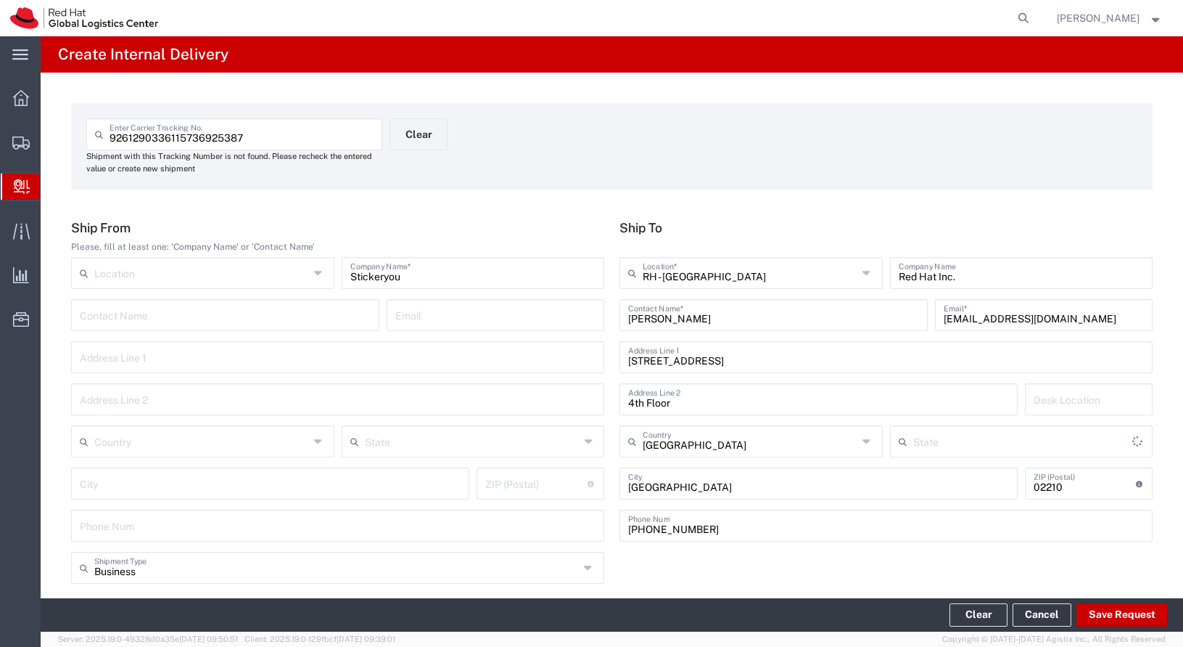
type input "[US_STATE]"
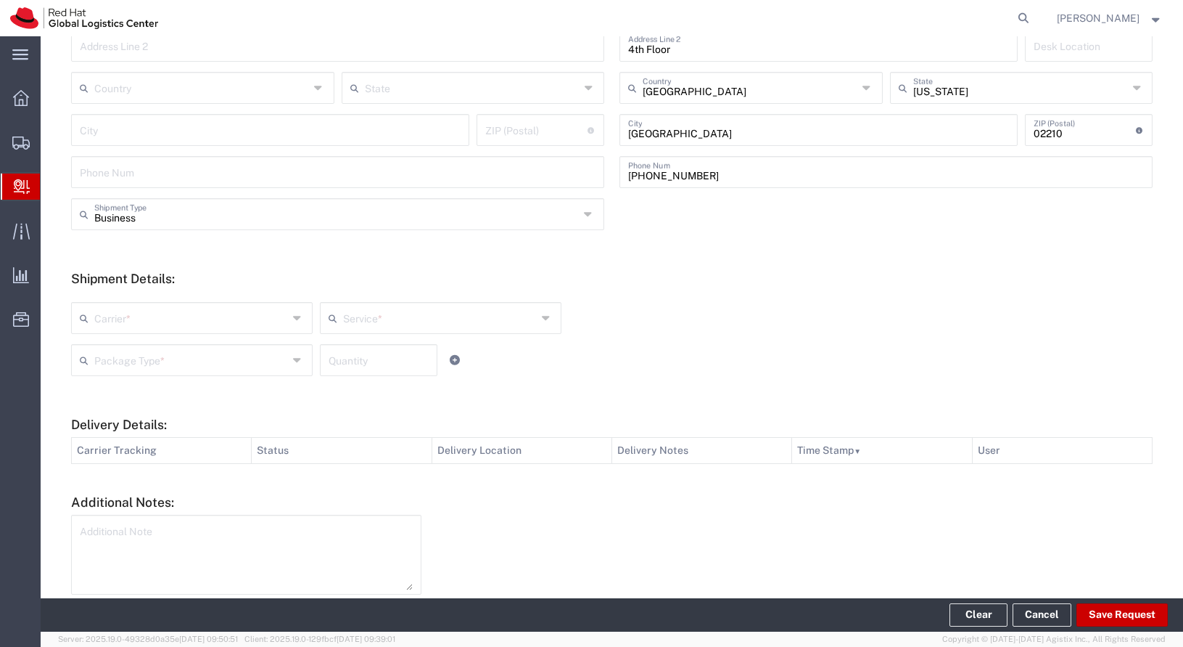
scroll to position [417, 0]
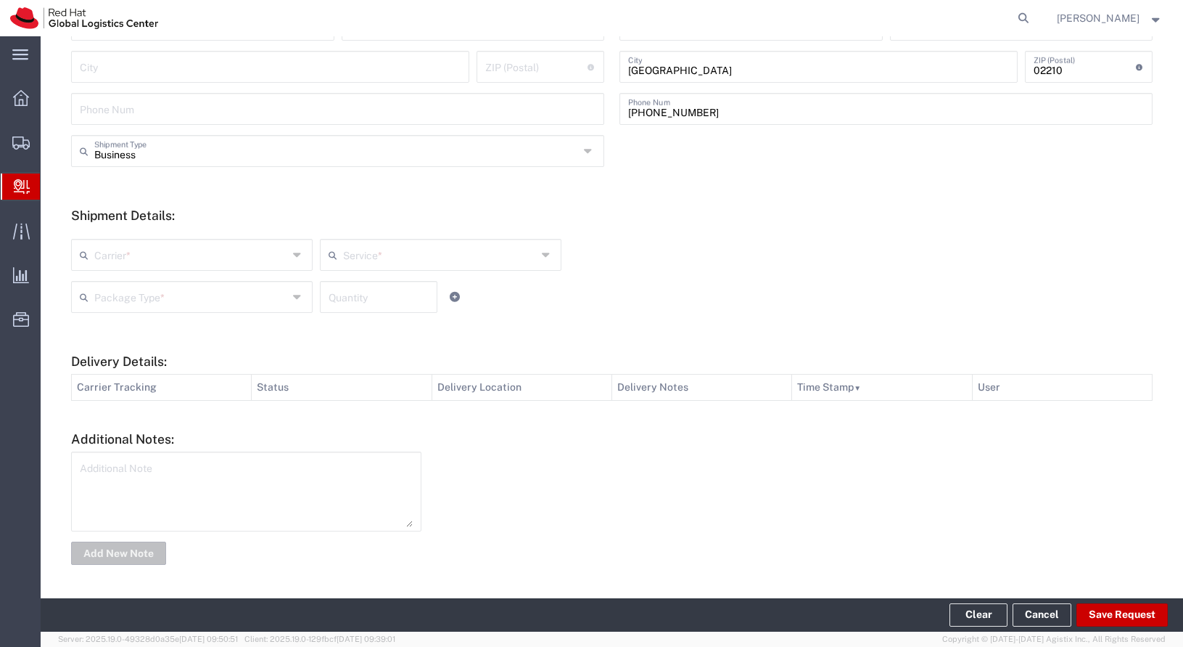
click at [216, 258] on input "text" at bounding box center [191, 253] width 194 height 25
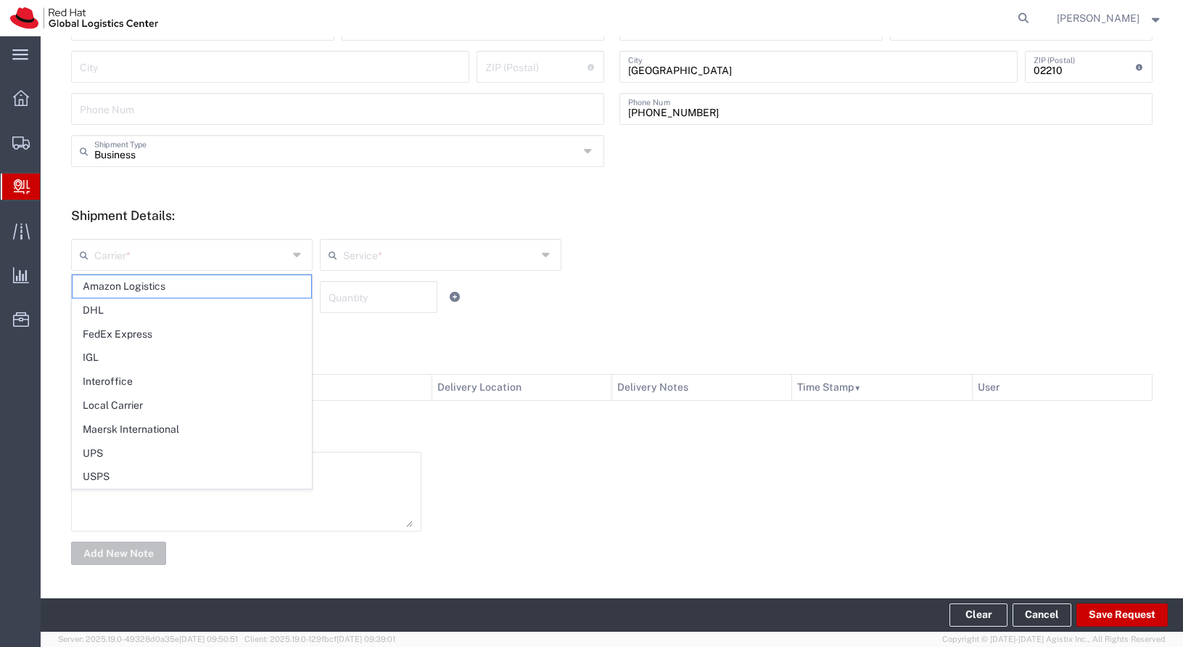
click at [226, 467] on span "USPS" at bounding box center [192, 476] width 239 height 22
type input "USPS"
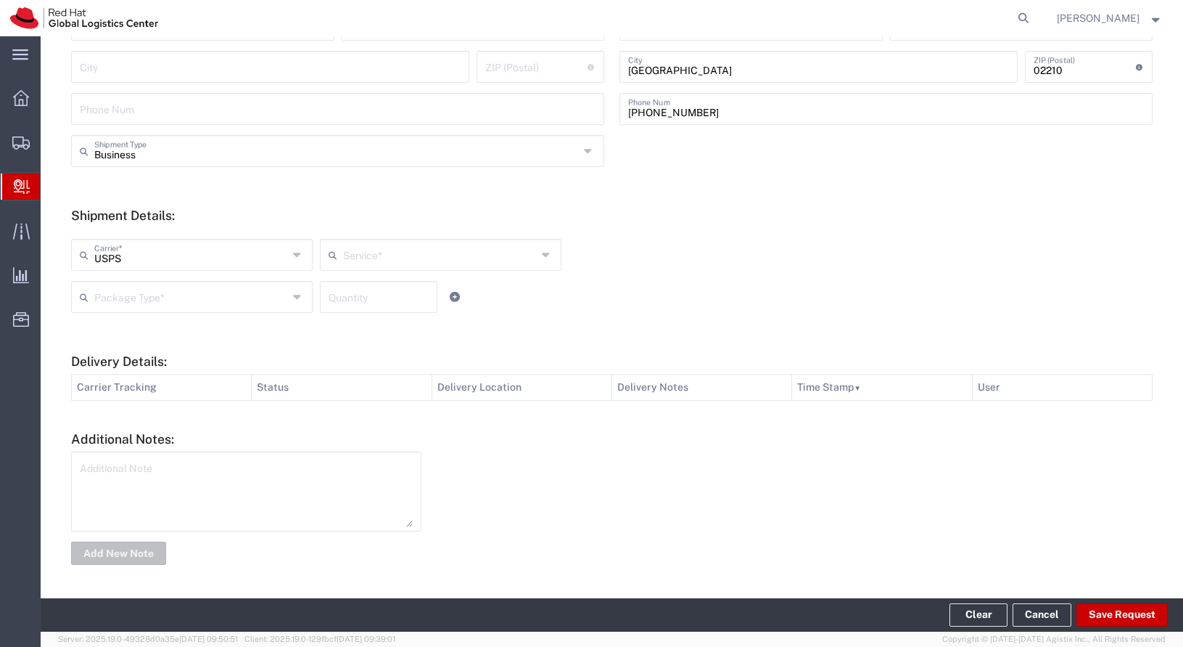
click at [464, 248] on input "text" at bounding box center [440, 253] width 194 height 25
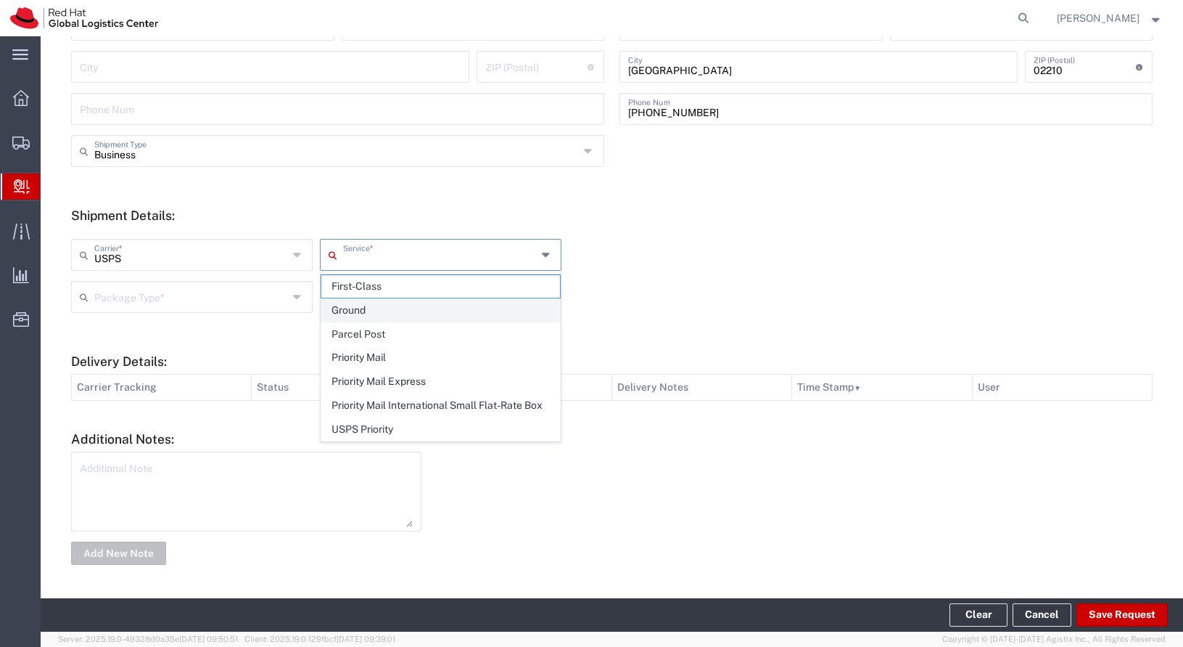
click at [404, 317] on span "Ground" at bounding box center [440, 310] width 239 height 22
type input "Ground"
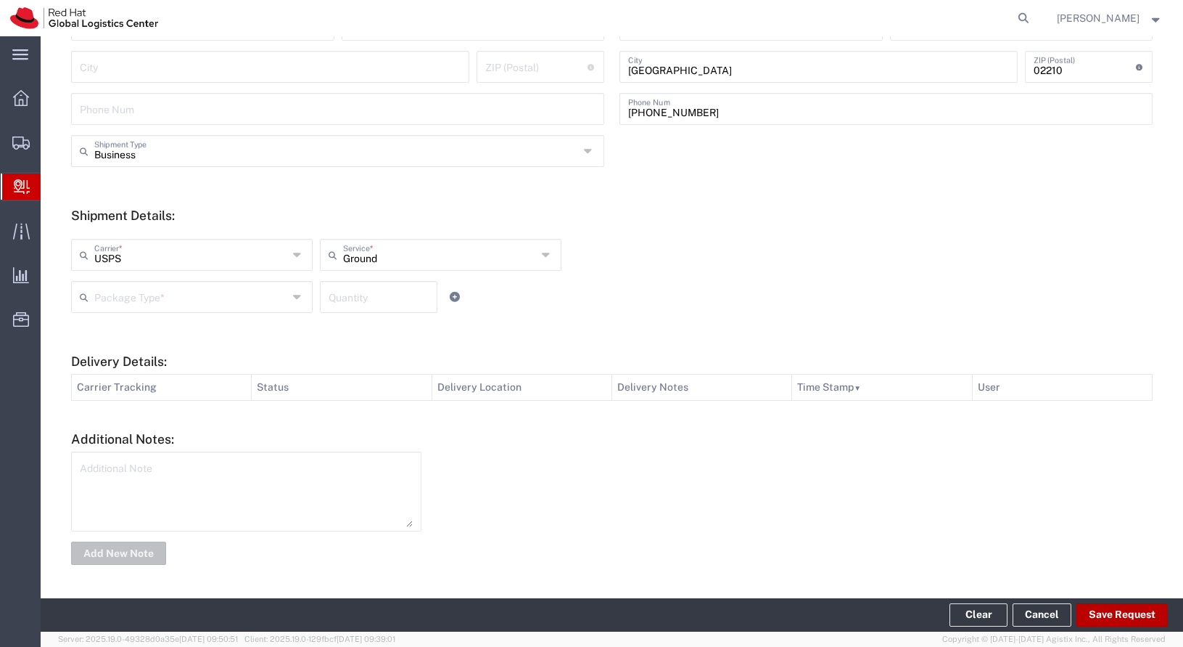
click at [1157, 620] on button "Save Request" at bounding box center [1122, 614] width 91 height 23
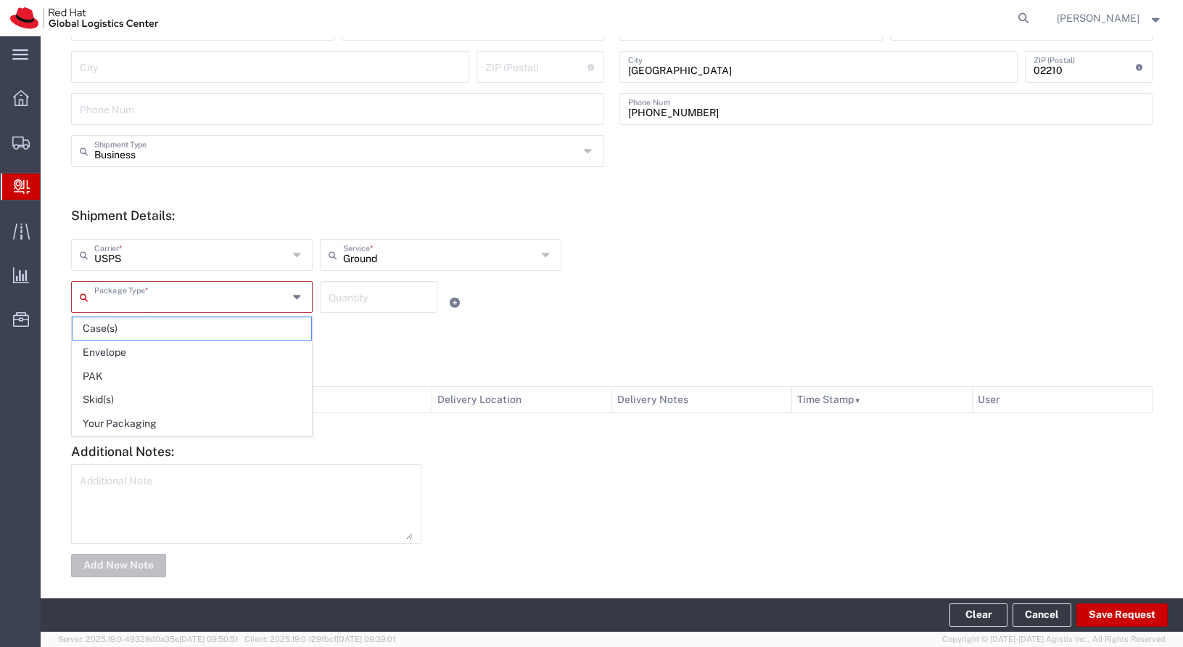
click at [256, 295] on input "text" at bounding box center [191, 295] width 194 height 25
click at [215, 421] on span "Your Packaging" at bounding box center [192, 423] width 239 height 22
type input "Your Packaging"
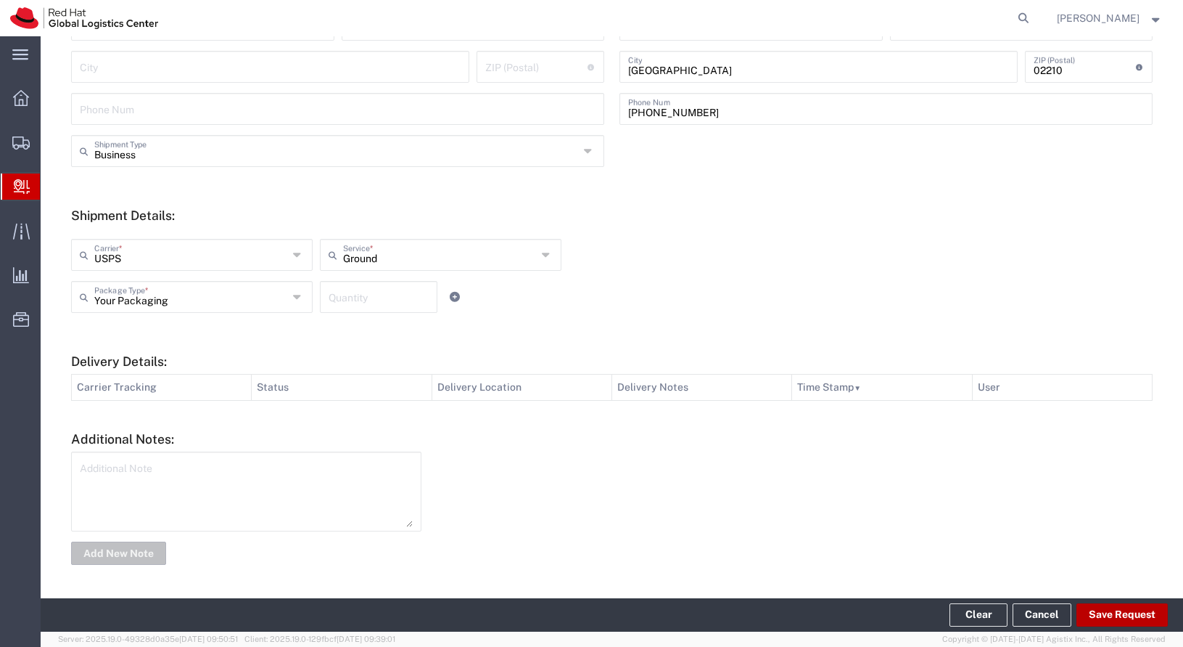
click at [1134, 608] on button "Save Request" at bounding box center [1122, 614] width 91 height 23
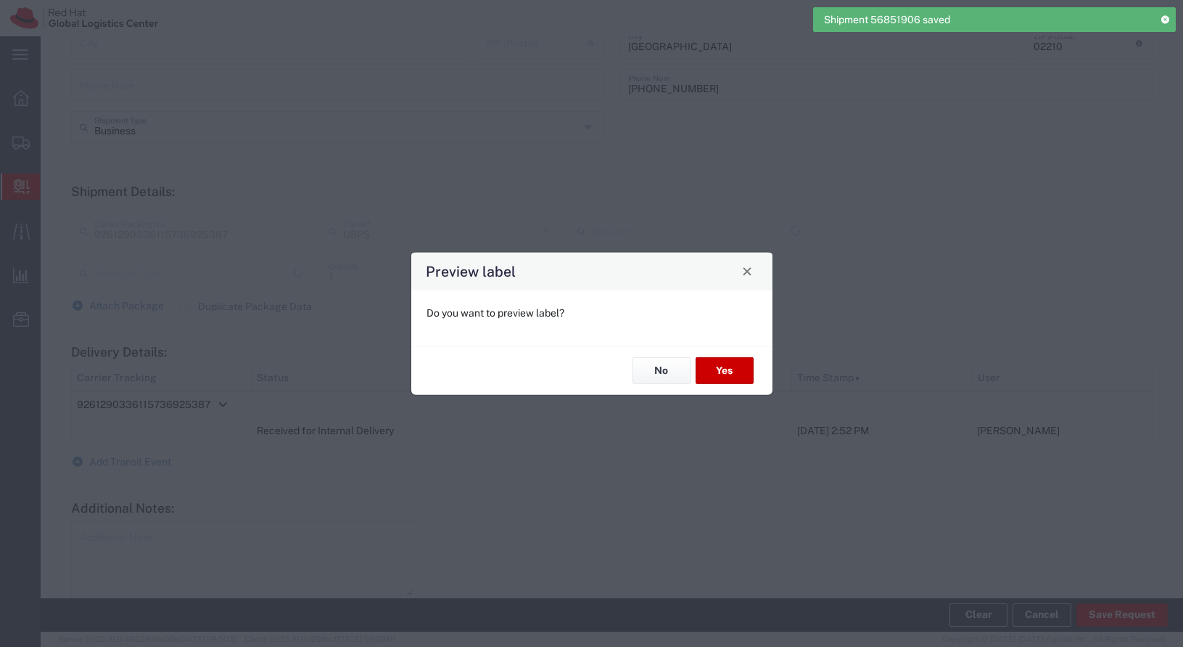
type input "Your Packaging"
type input "Ground"
click at [715, 361] on button "Yes" at bounding box center [725, 370] width 58 height 27
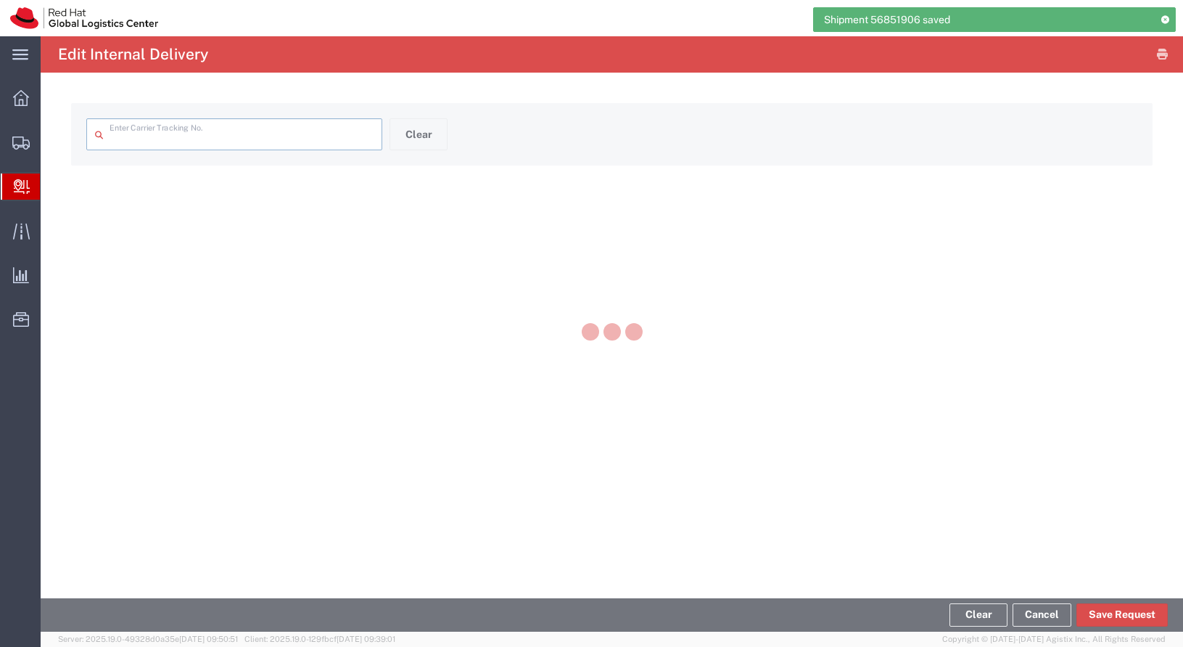
type input "9261290336115736925387"
